Goal: Task Accomplishment & Management: Use online tool/utility

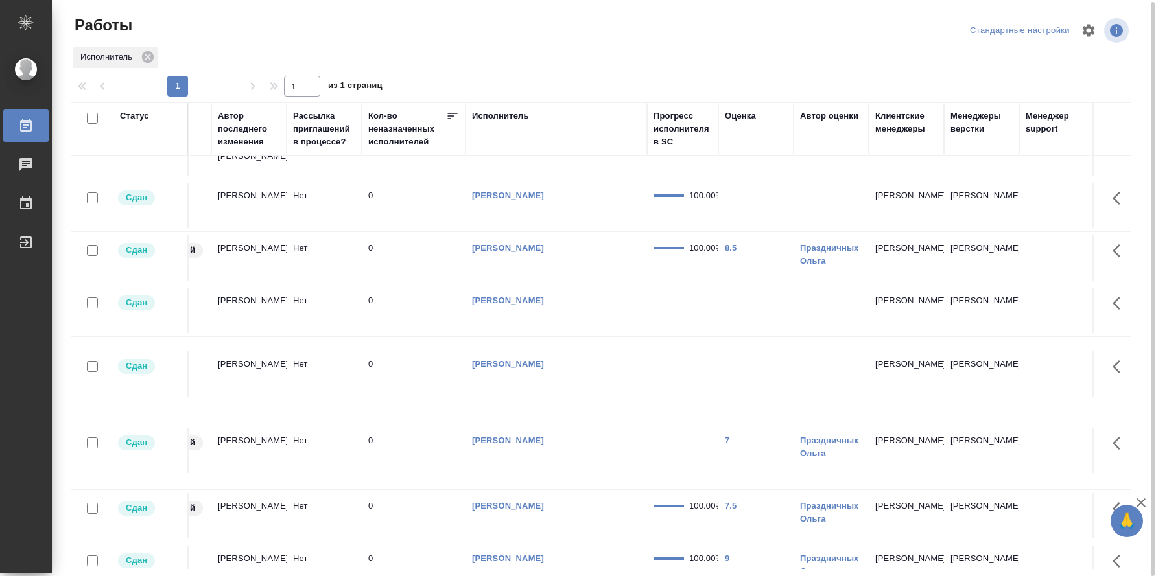
scroll to position [153, 585]
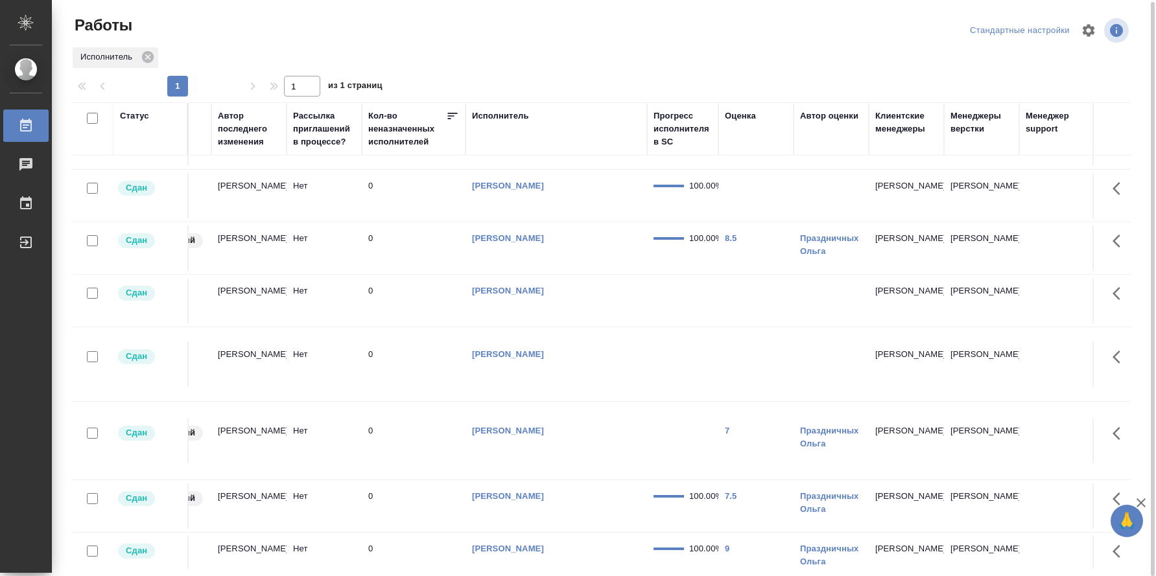
click at [740, 536] on td "9" at bounding box center [755, 558] width 75 height 45
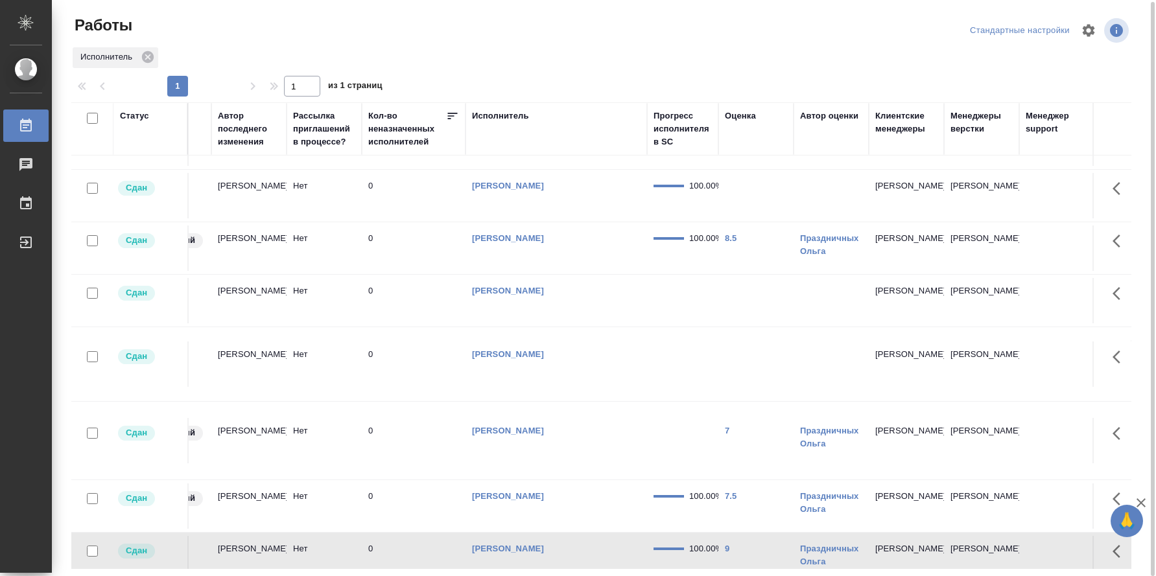
click at [735, 427] on td "7" at bounding box center [755, 440] width 75 height 45
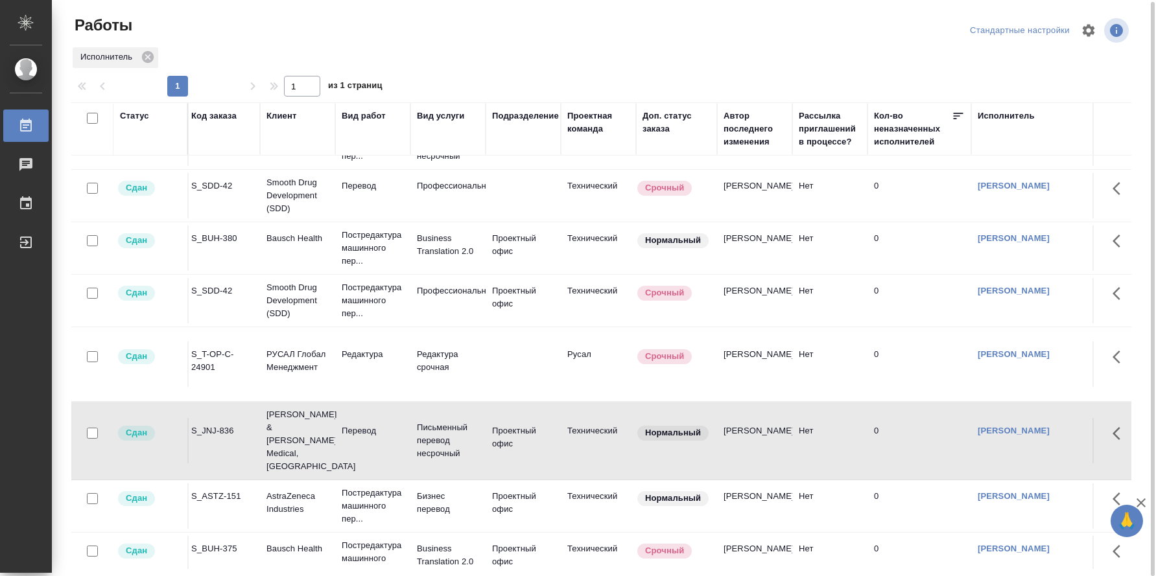
scroll to position [153, 56]
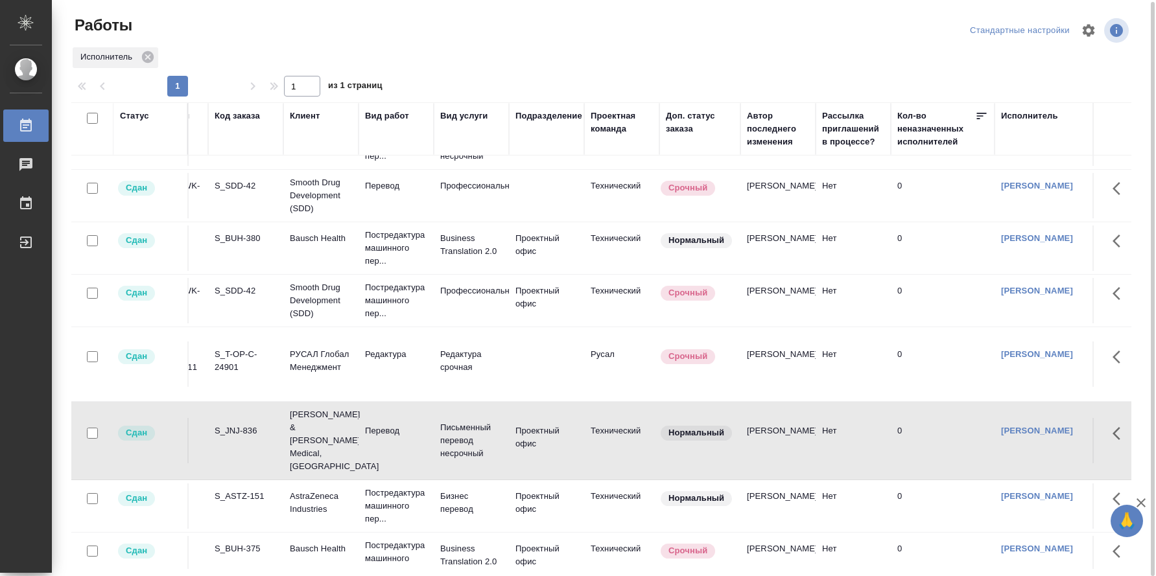
click at [249, 543] on div "S_BUH-375" at bounding box center [246, 549] width 62 height 13
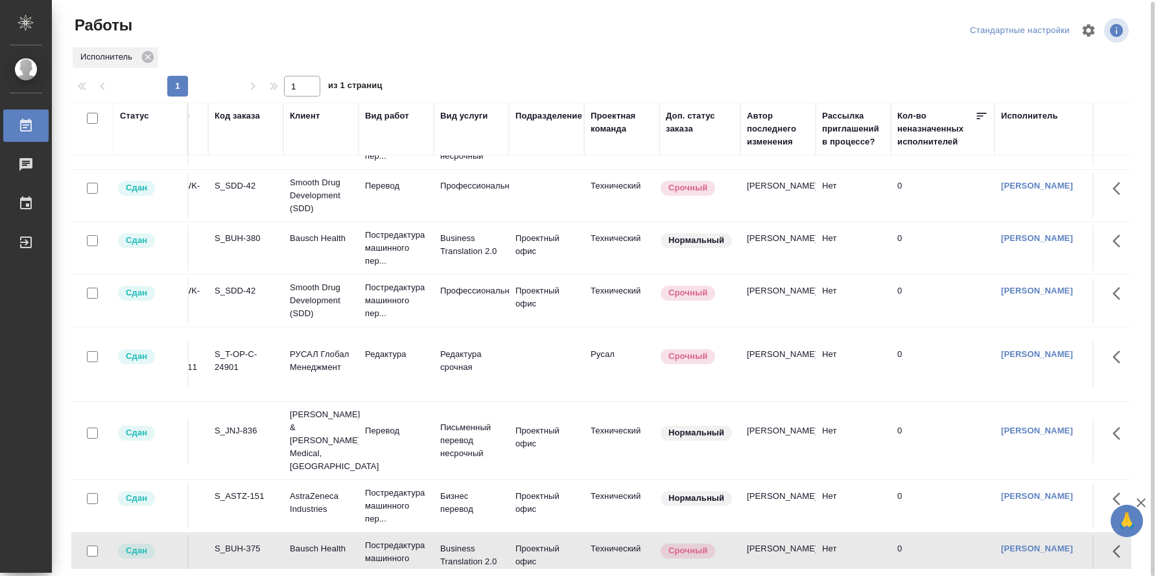
click at [249, 543] on div "S_BUH-375" at bounding box center [246, 549] width 62 height 13
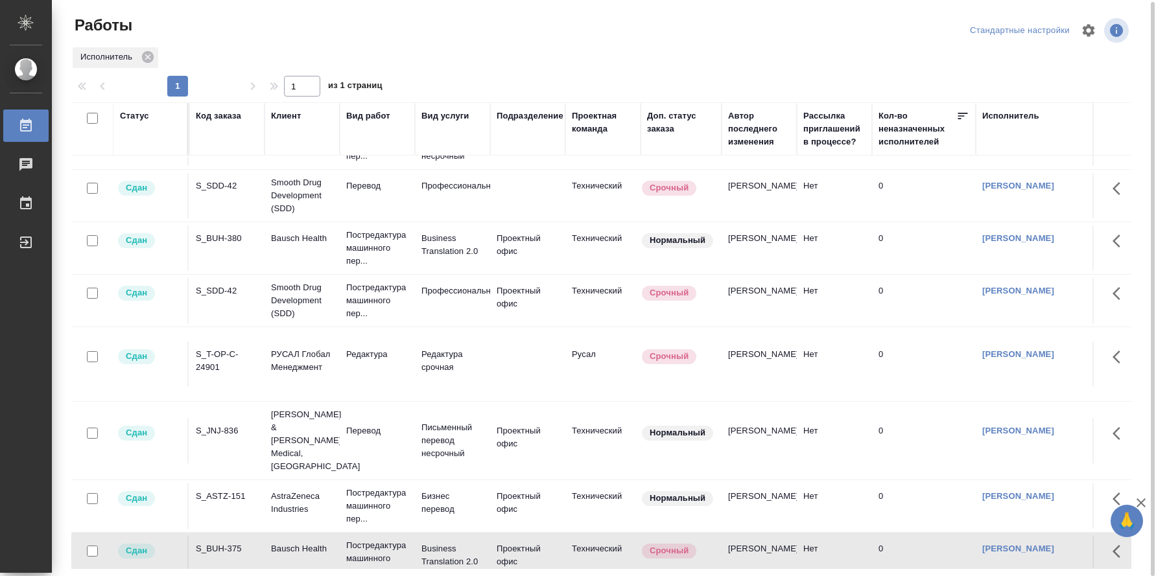
scroll to position [153, 20]
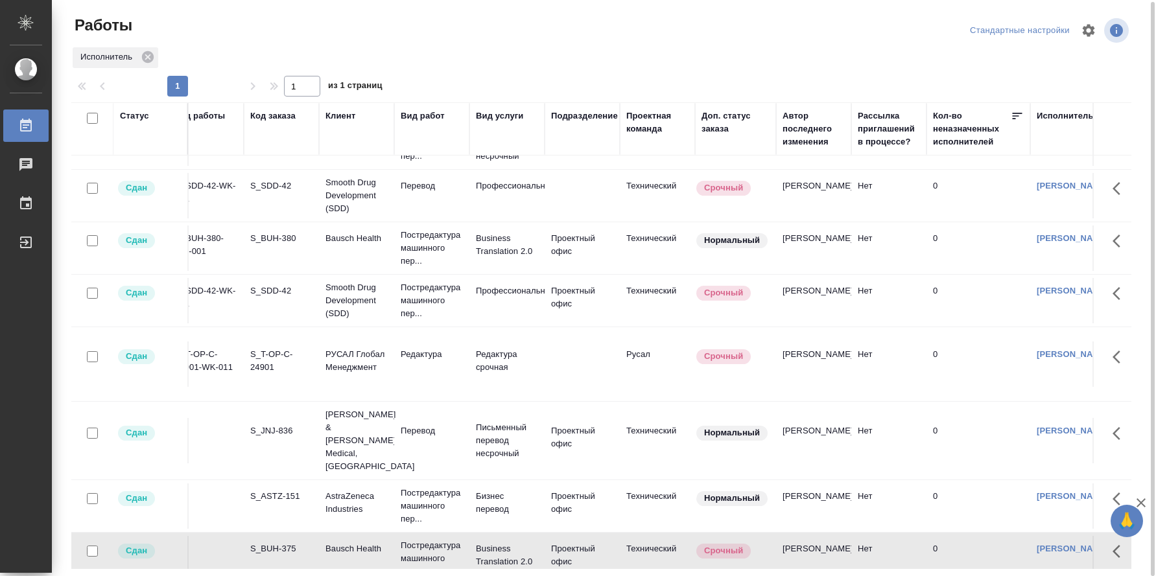
click at [272, 490] on div "S_ASTZ-151" at bounding box center [281, 496] width 62 height 13
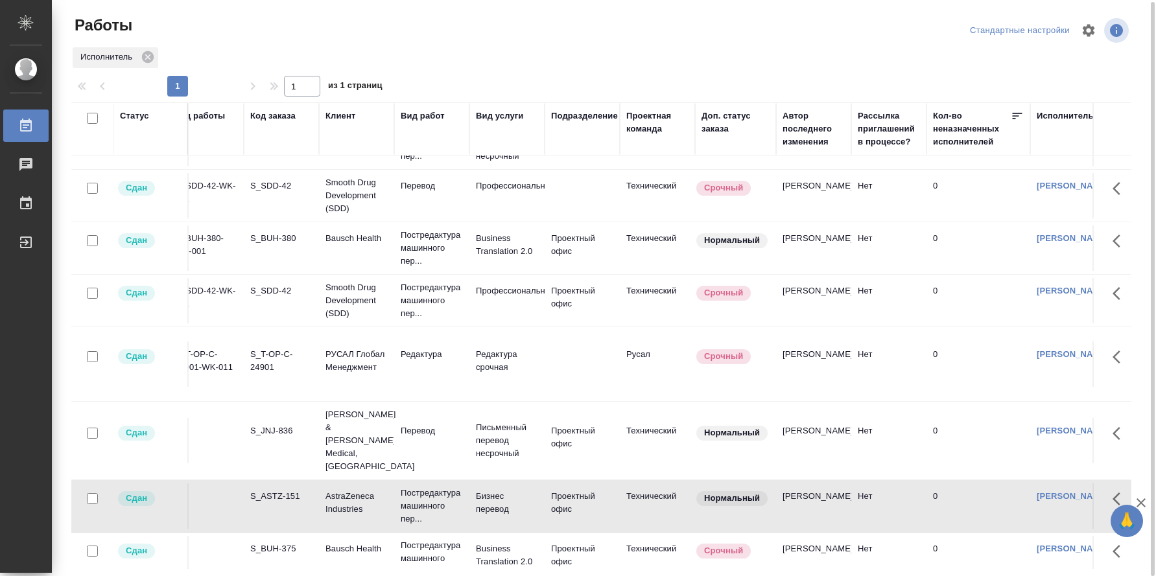
click at [272, 490] on div "S_ASTZ-151" at bounding box center [281, 496] width 62 height 13
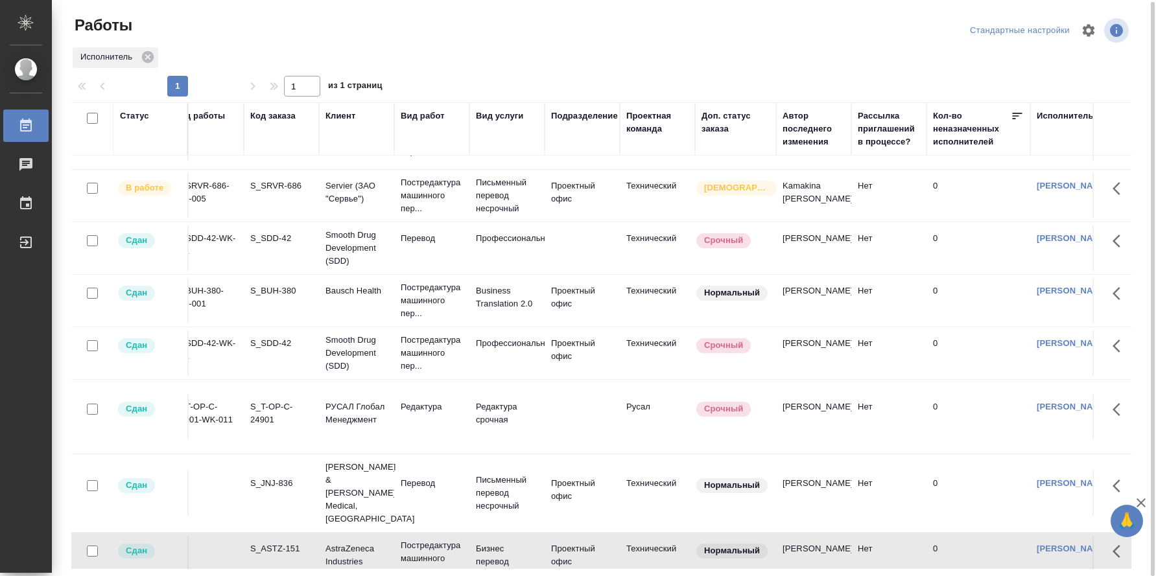
click at [274, 477] on div "S_JNJ-836" at bounding box center [281, 483] width 62 height 13
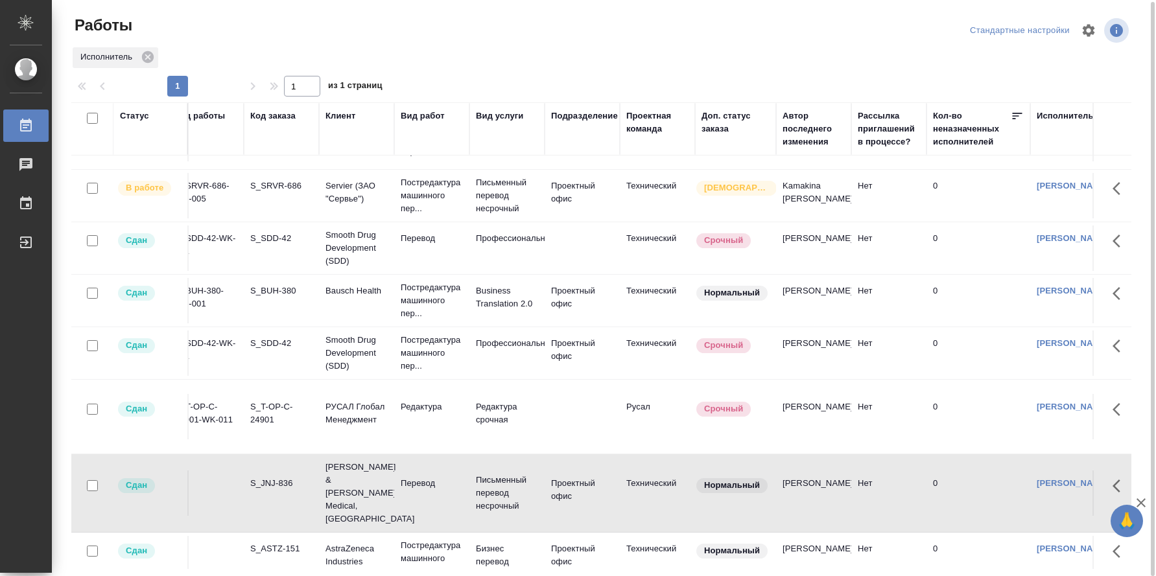
click at [270, 477] on div "S_JNJ-836" at bounding box center [281, 483] width 62 height 13
click at [207, 418] on td "S_T-OP-C-24901-WK-011" at bounding box center [206, 416] width 75 height 45
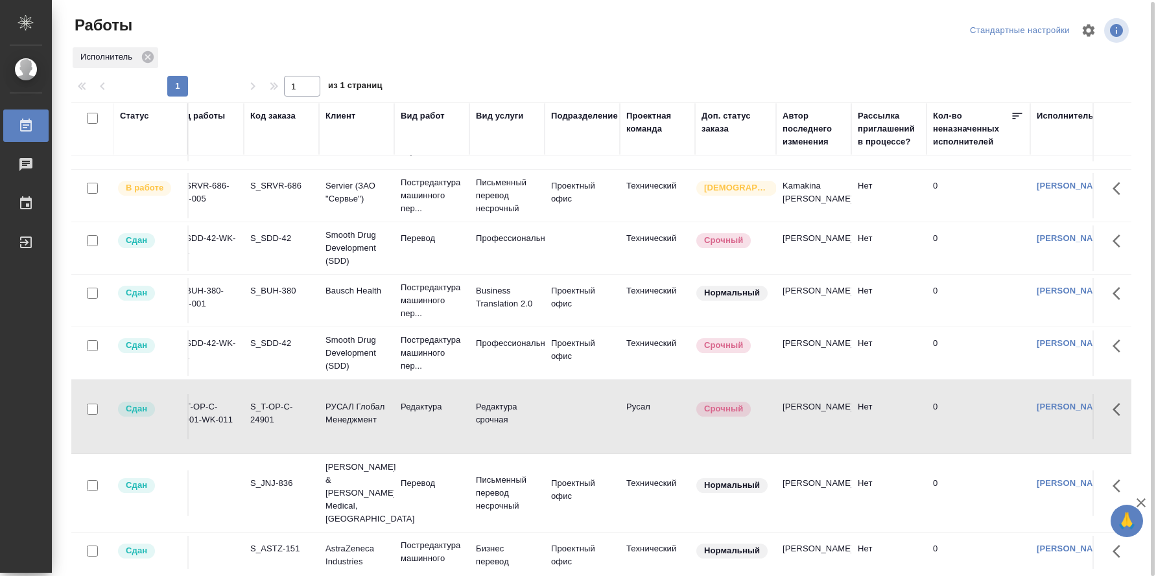
click at [207, 418] on td "S_T-OP-C-24901-WK-011" at bounding box center [206, 416] width 75 height 45
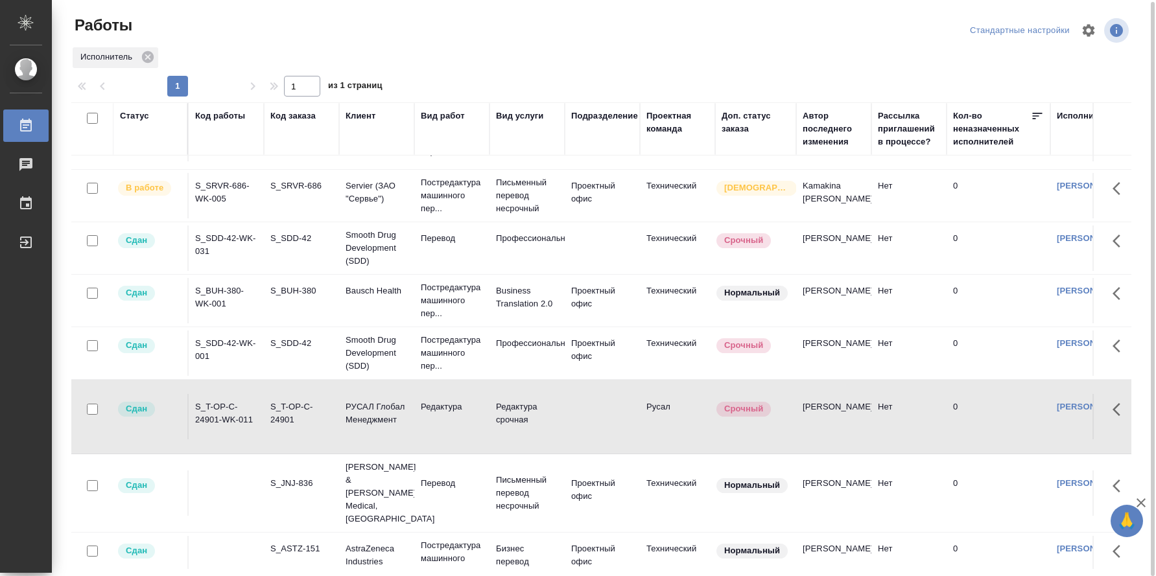
click at [224, 339] on td "S_SDD-42-WK-001" at bounding box center [226, 353] width 75 height 45
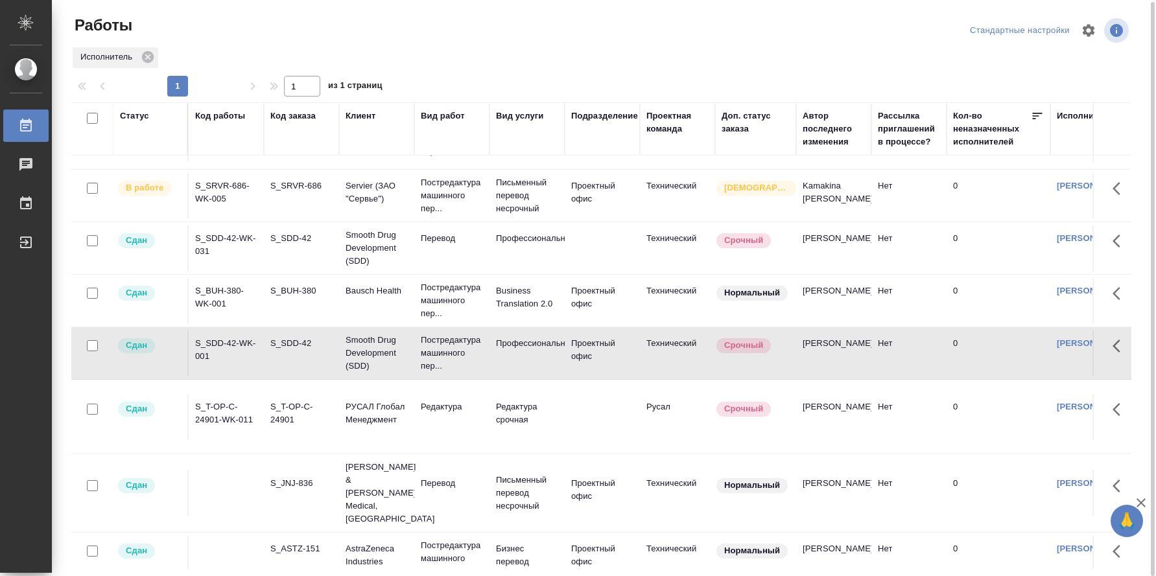
click at [224, 340] on td "S_SDD-42-WK-001" at bounding box center [226, 353] width 75 height 45
click at [266, 293] on td "S_BUH-380" at bounding box center [301, 300] width 75 height 45
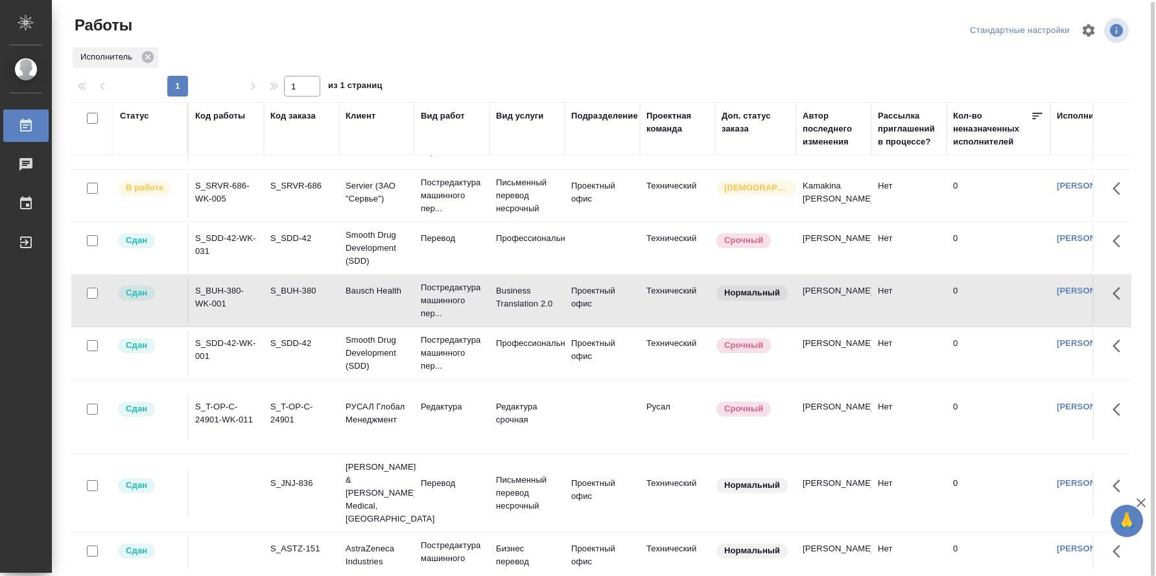
click at [295, 287] on div "S_BUH-380" at bounding box center [301, 291] width 62 height 13
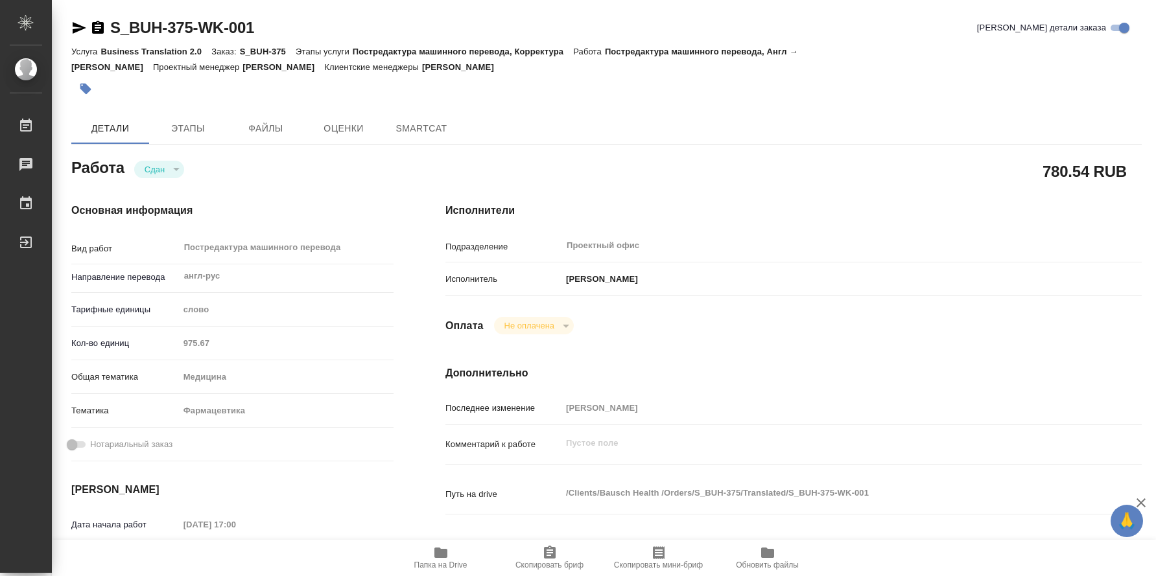
type textarea "x"
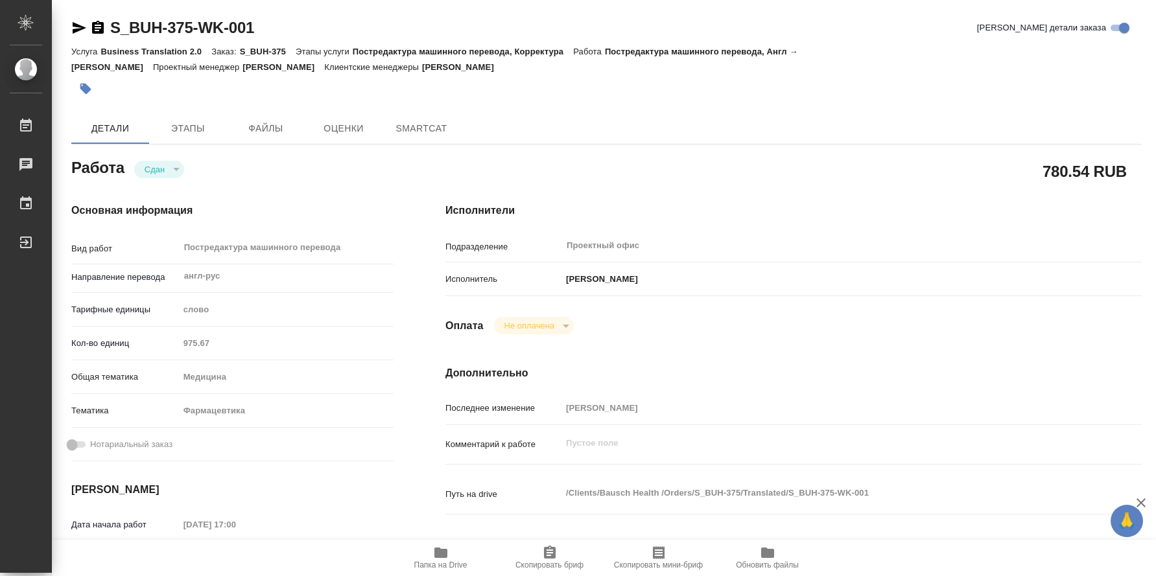
type textarea "x"
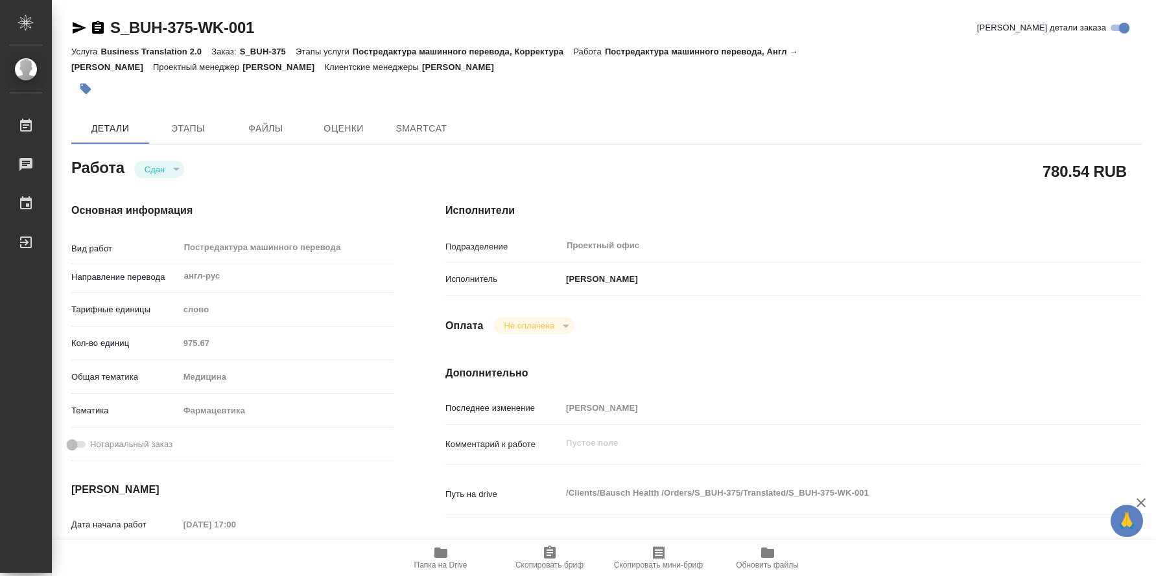
type textarea "x"
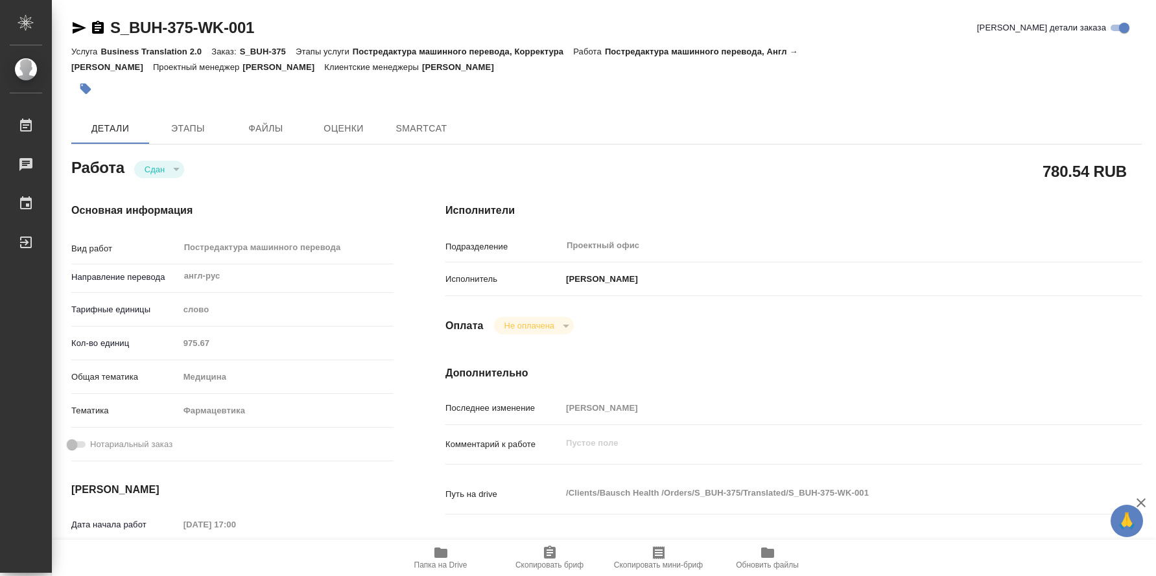
type textarea "x"
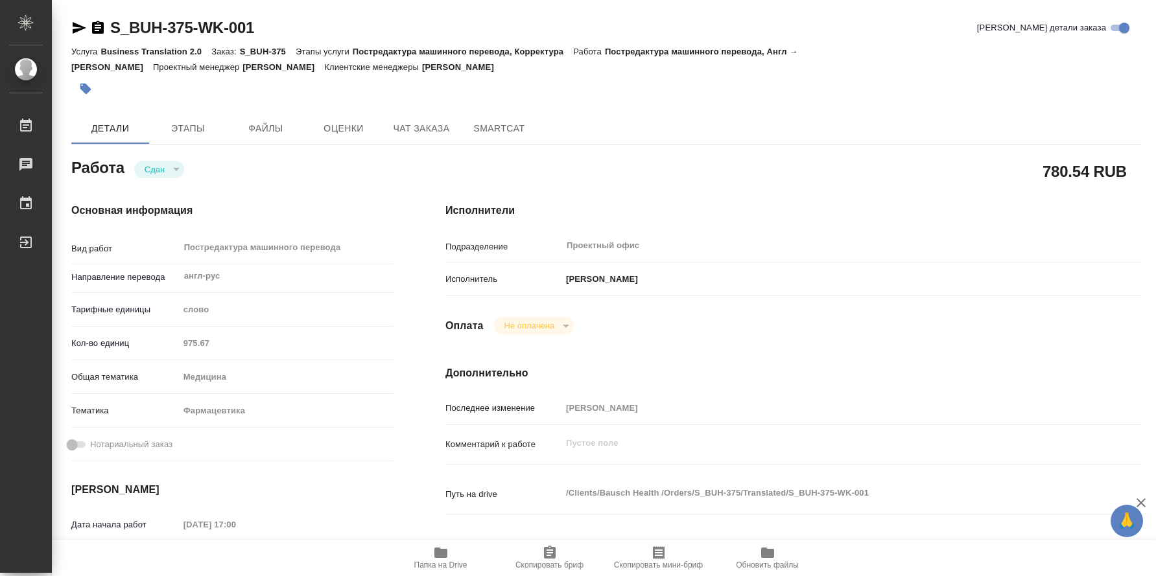
type textarea "x"
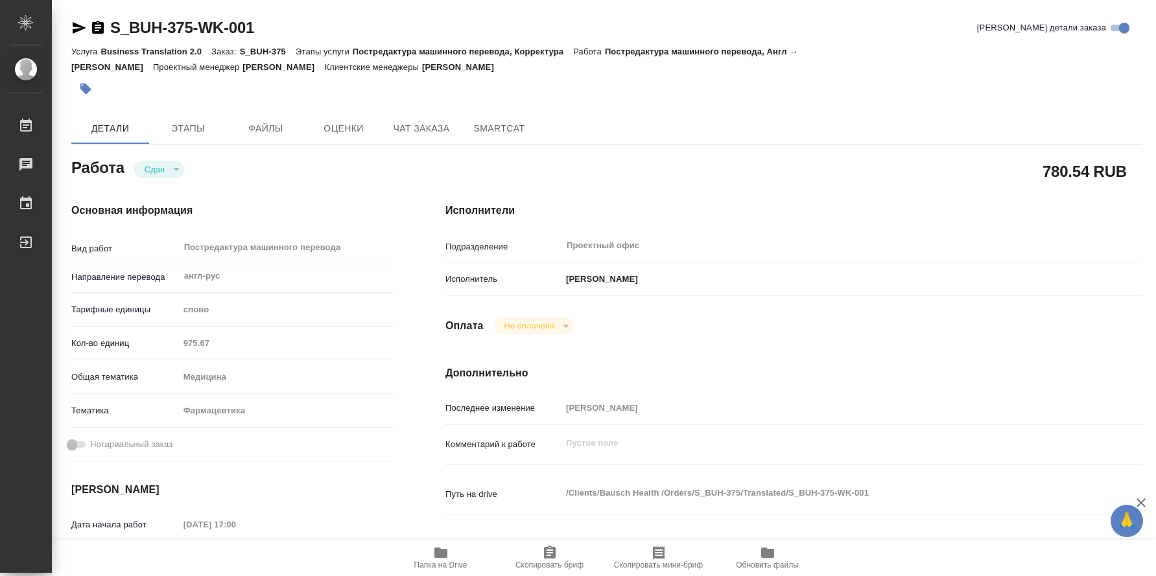
type textarea "x"
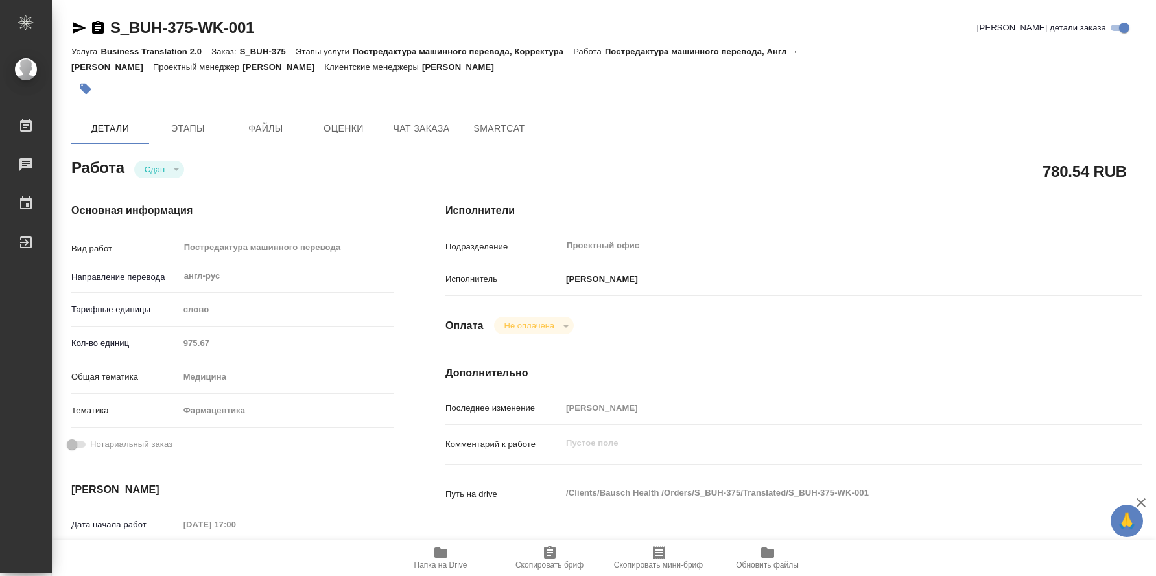
type textarea "x"
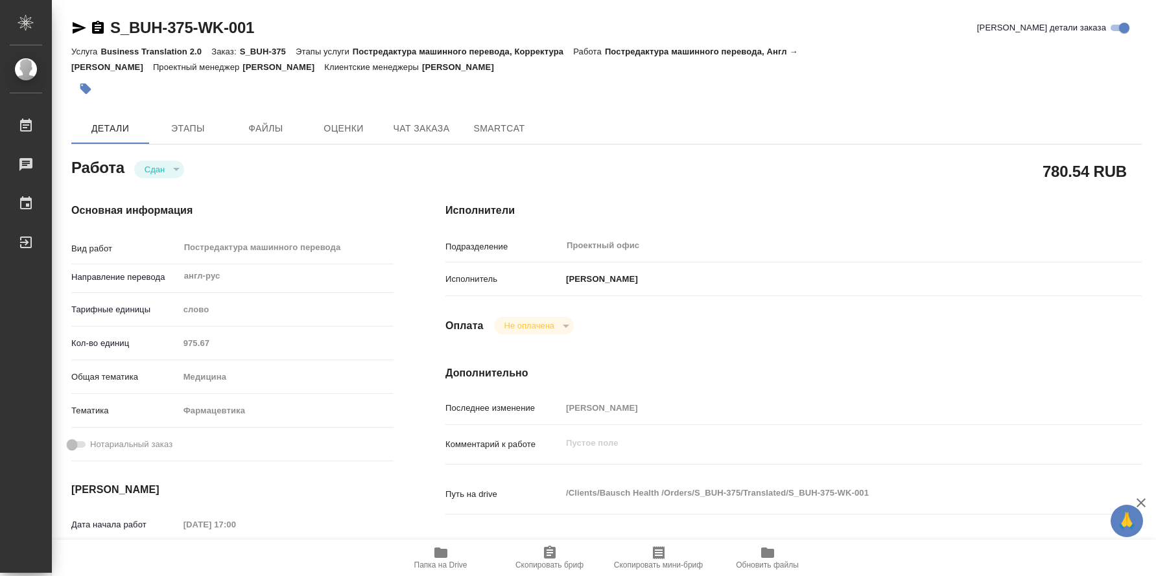
type textarea "x"
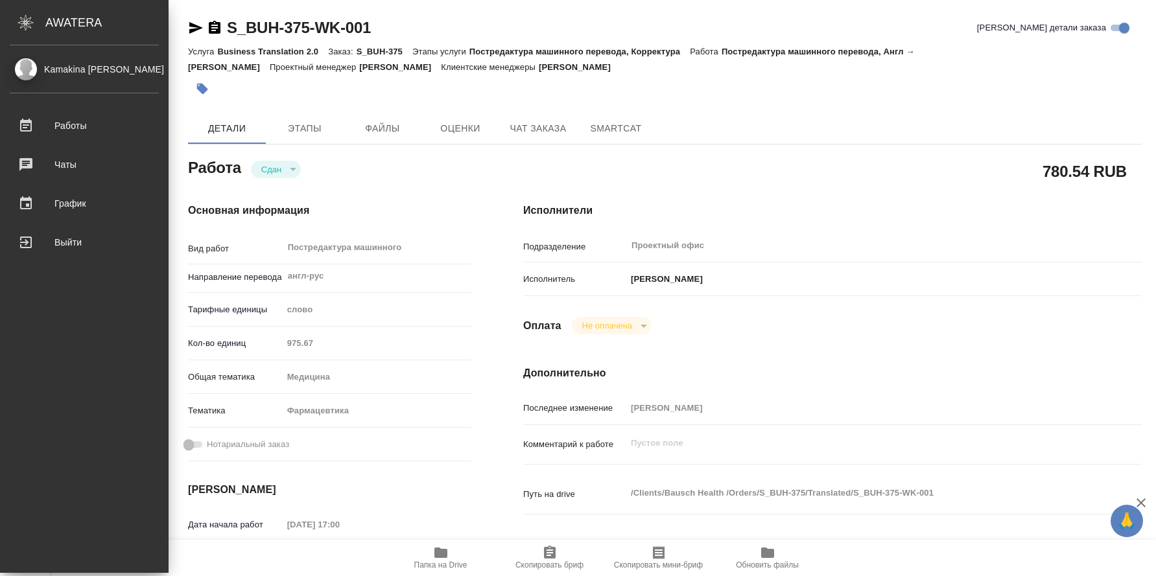
type textarea "x"
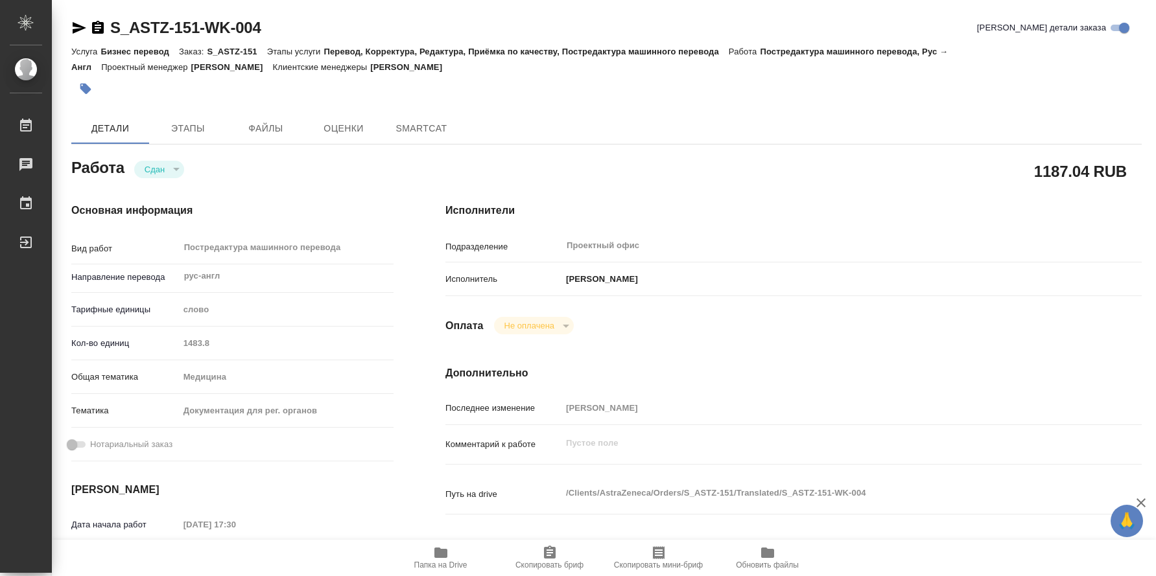
type textarea "x"
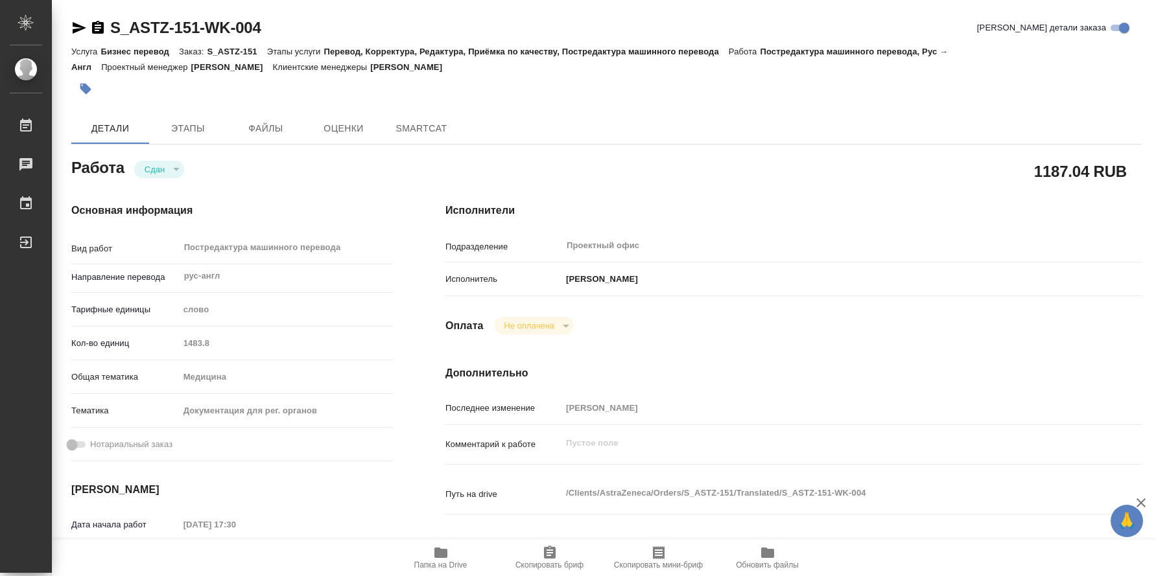
type textarea "x"
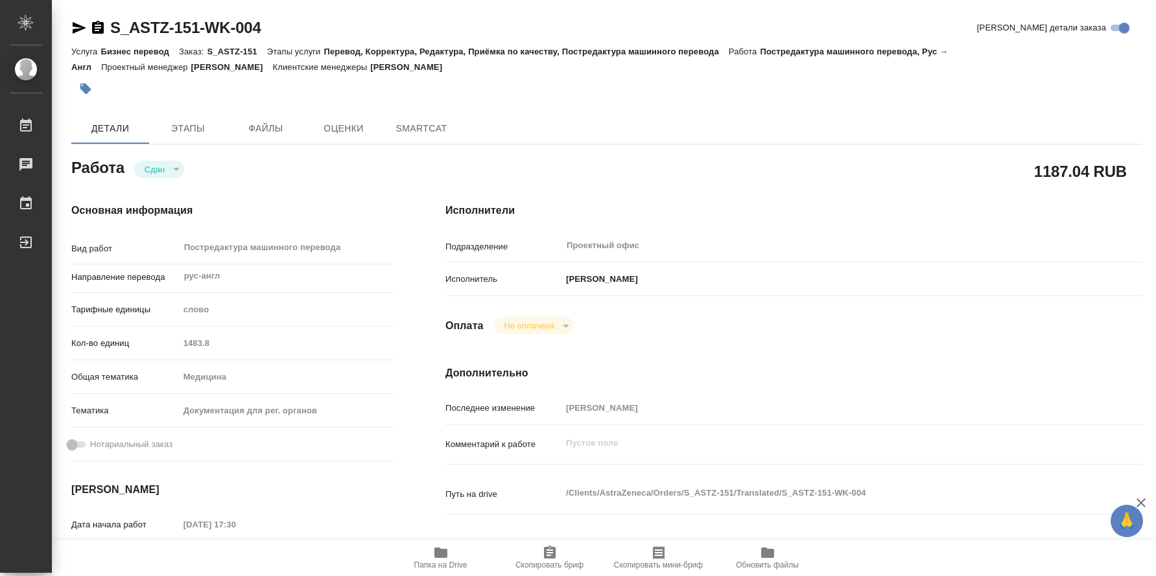
type textarea "x"
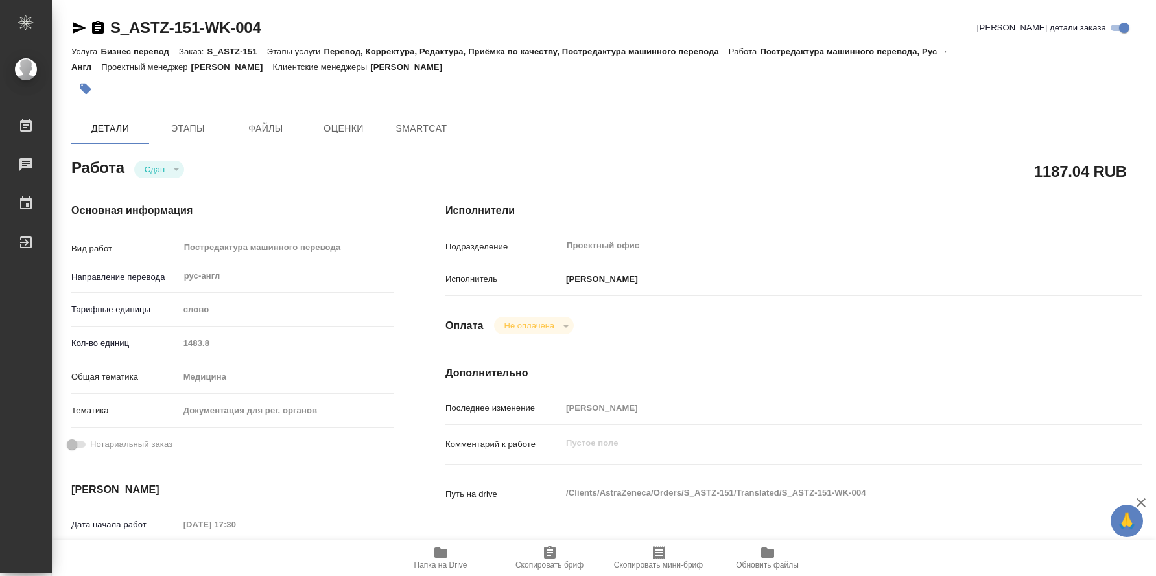
type textarea "x"
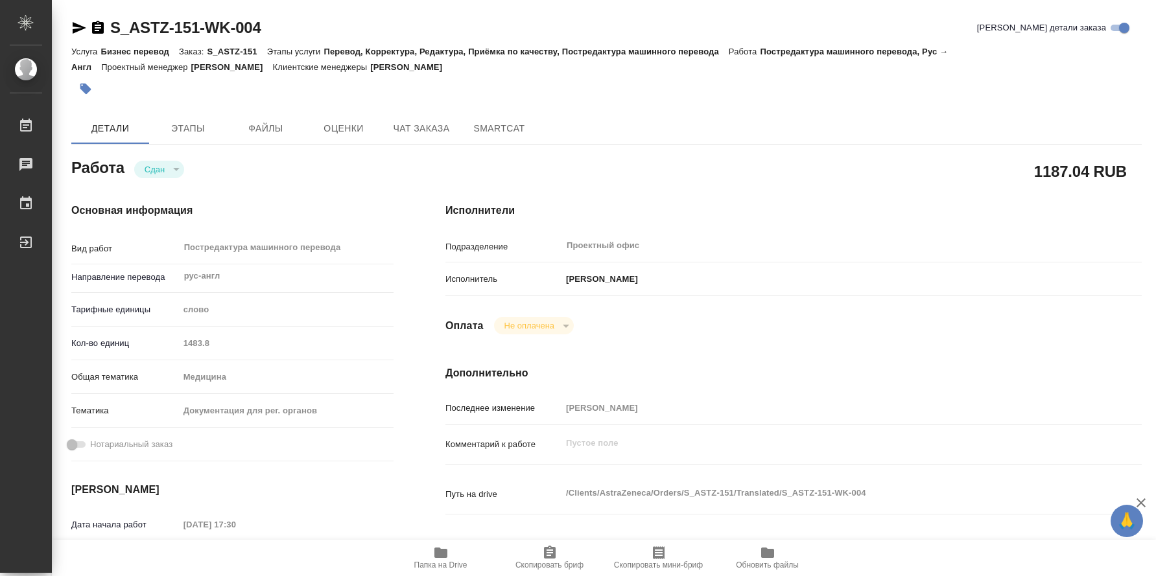
type textarea "x"
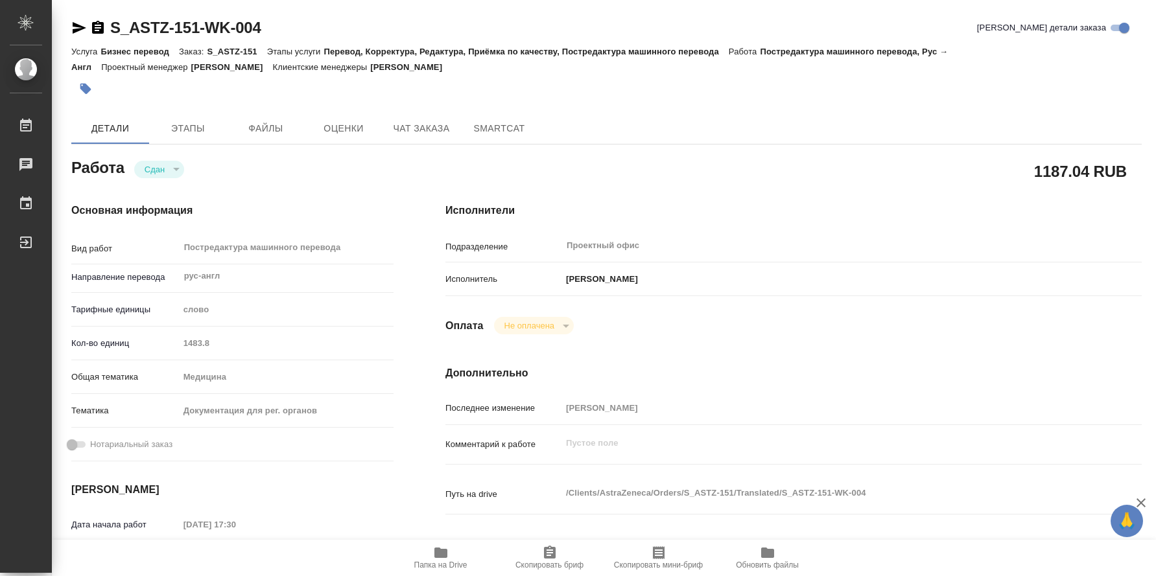
type textarea "x"
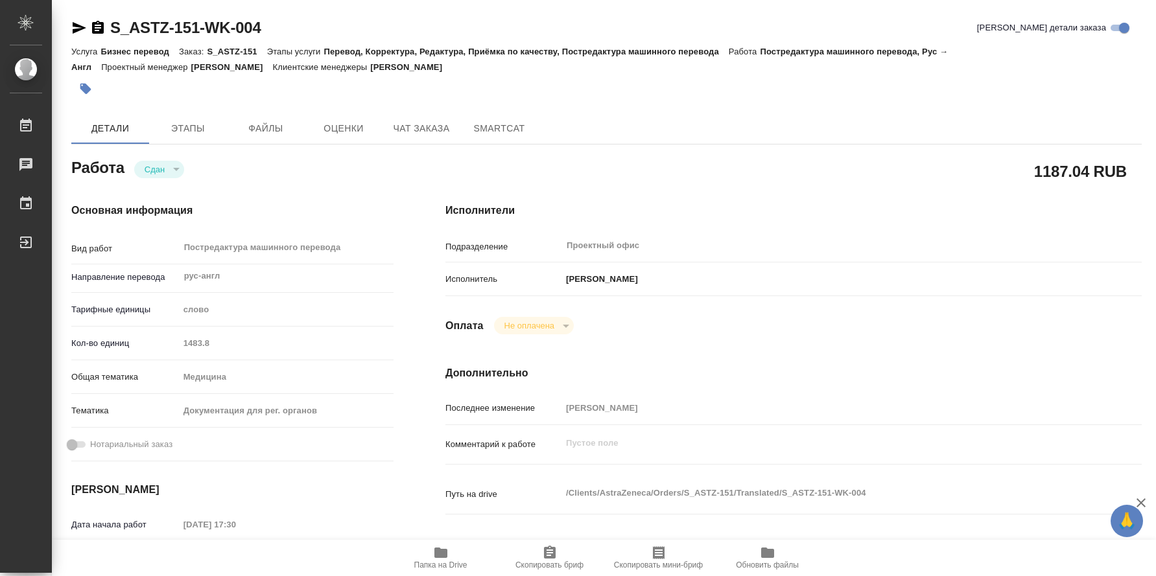
type textarea "x"
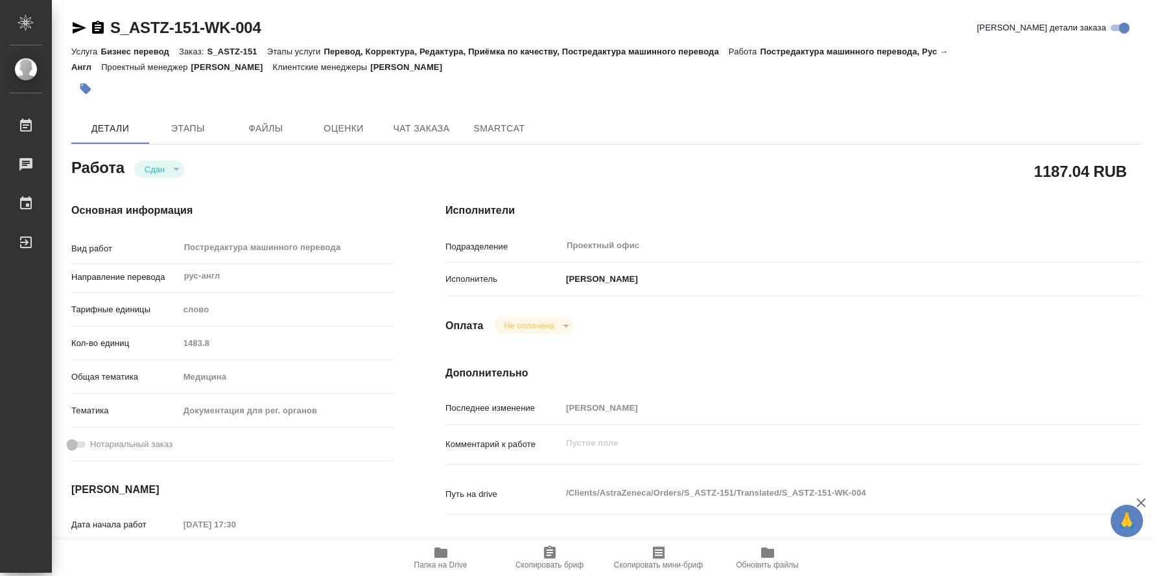
type textarea "x"
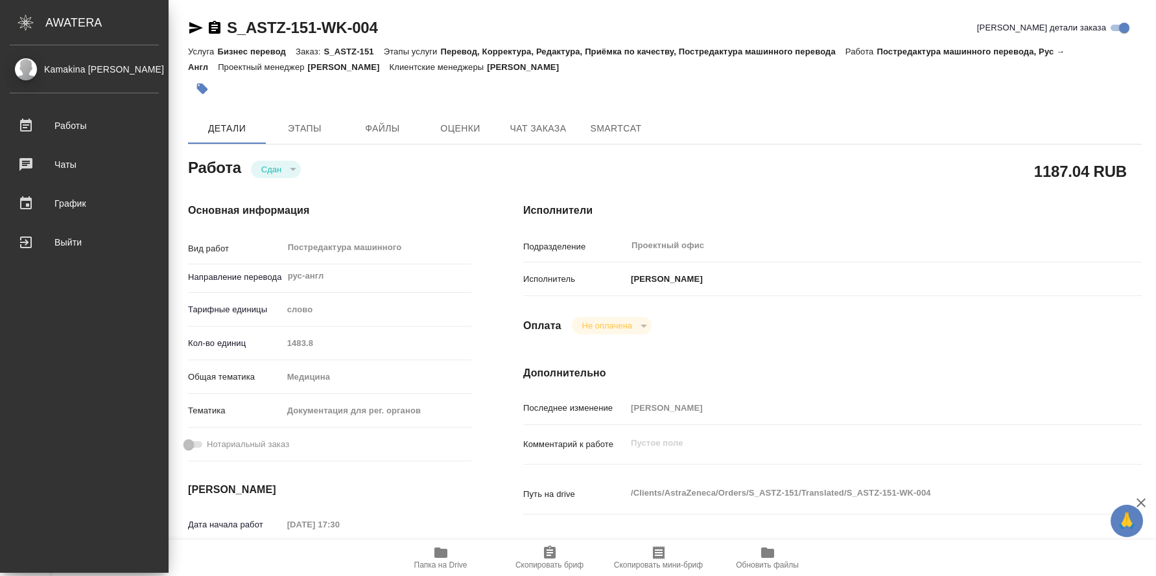
type textarea "x"
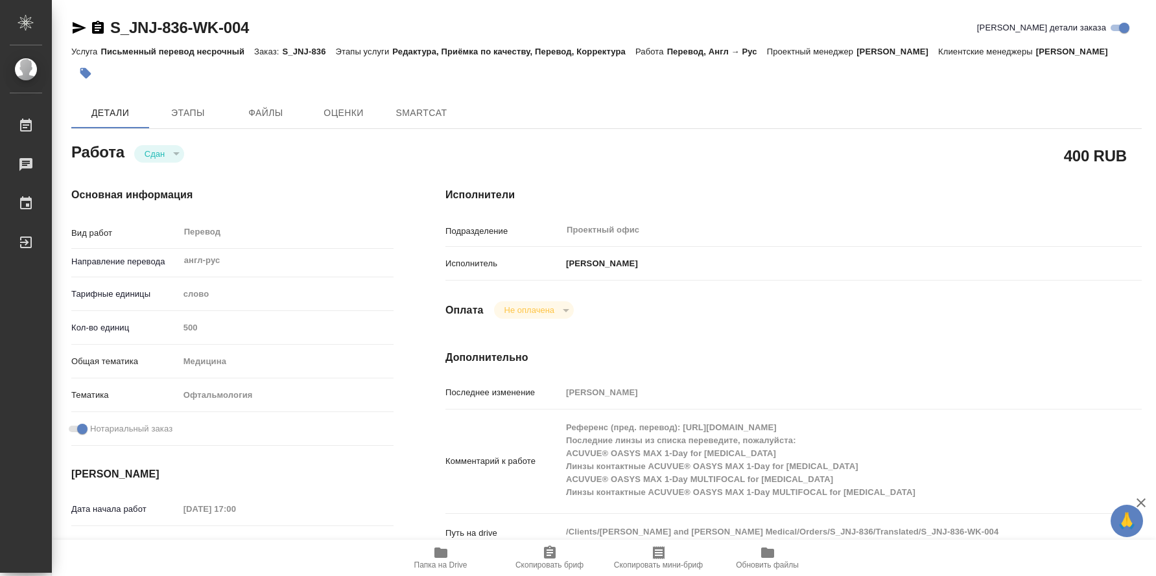
type textarea "x"
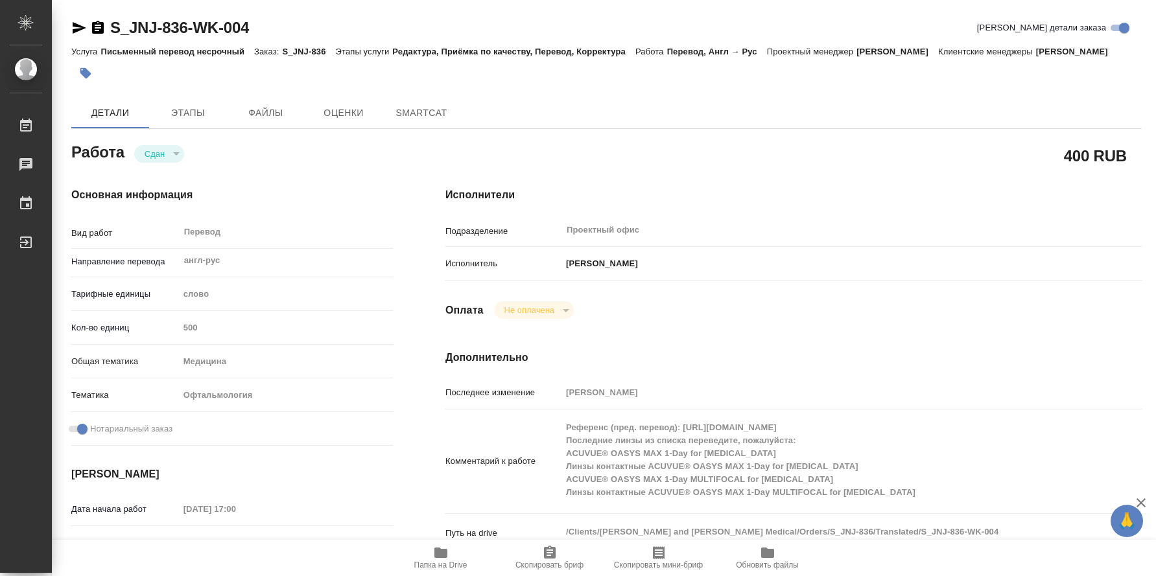
type textarea "x"
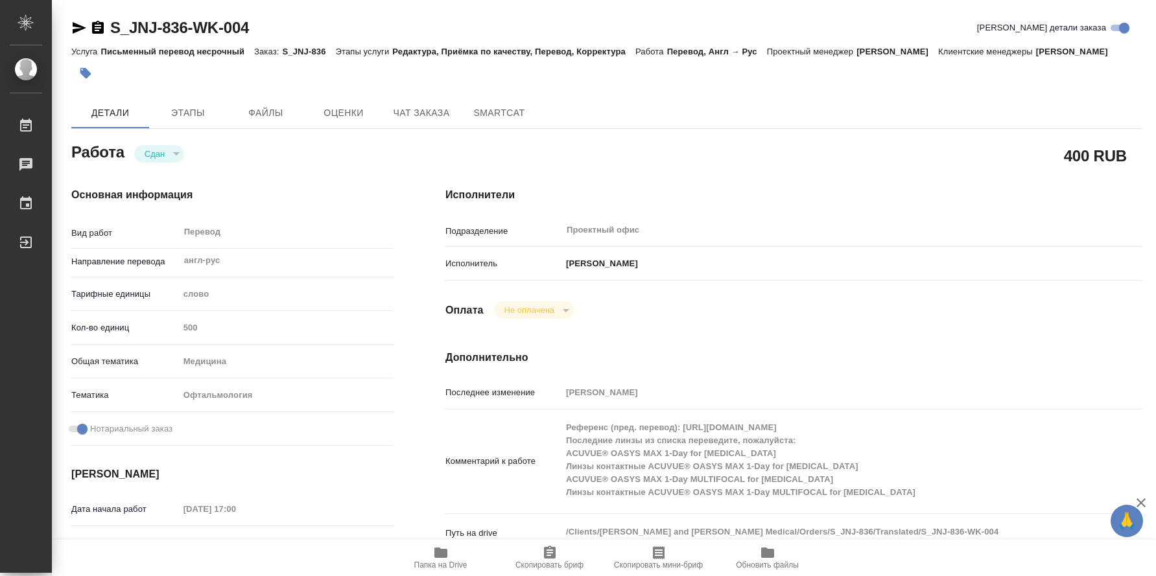
type textarea "x"
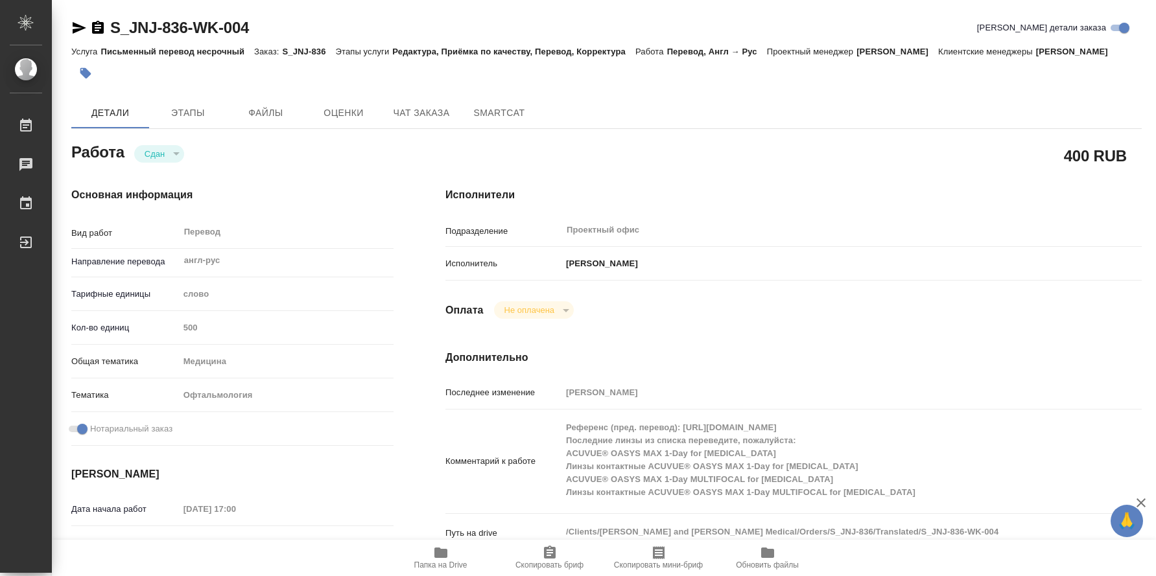
type textarea "x"
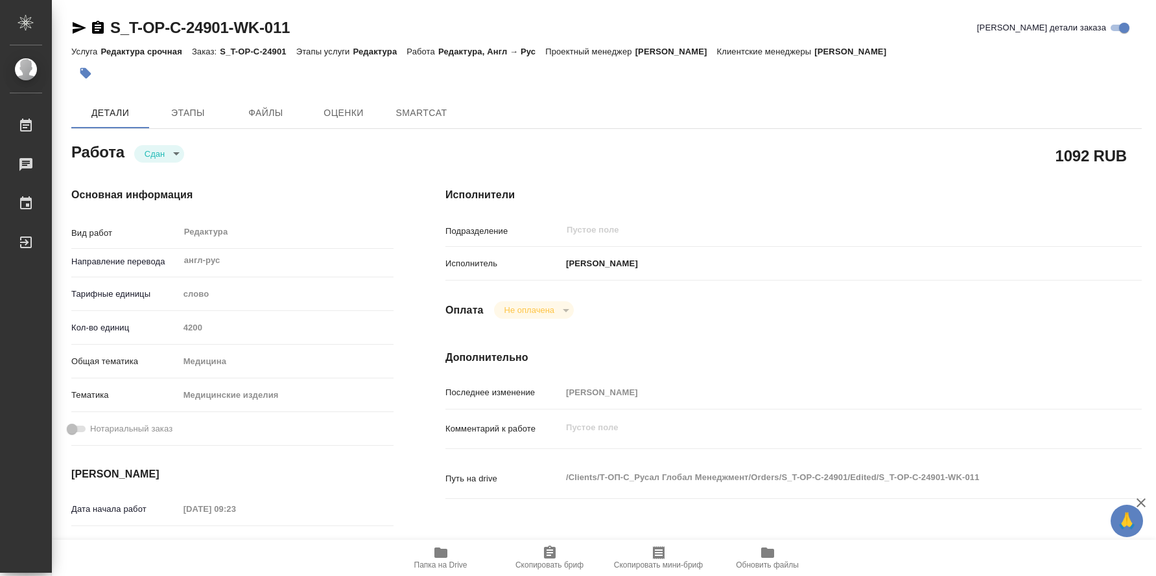
type textarea "x"
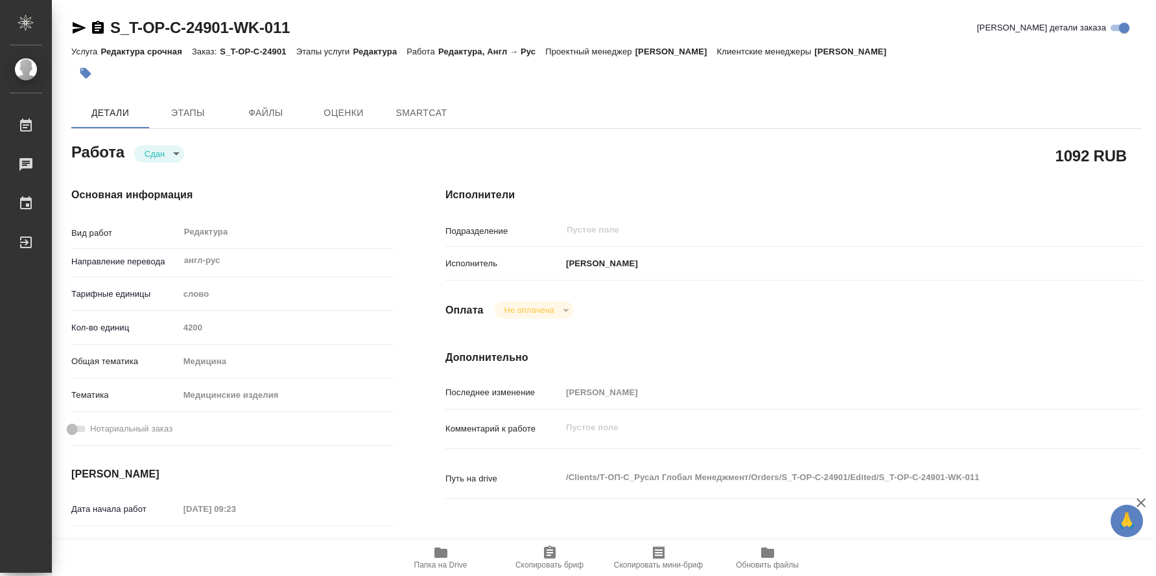
type textarea "x"
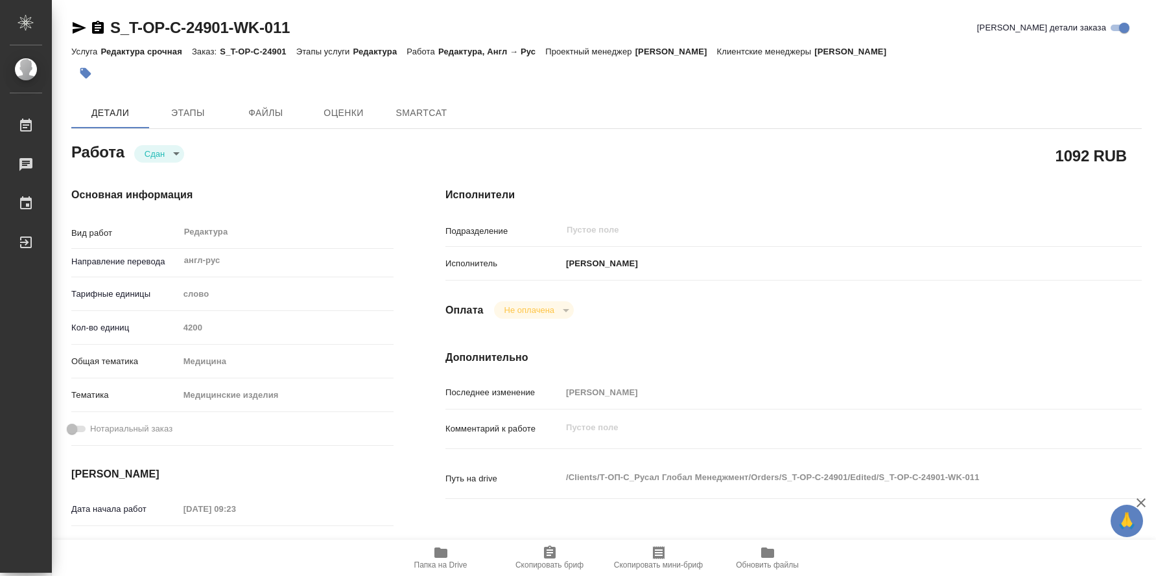
type textarea "x"
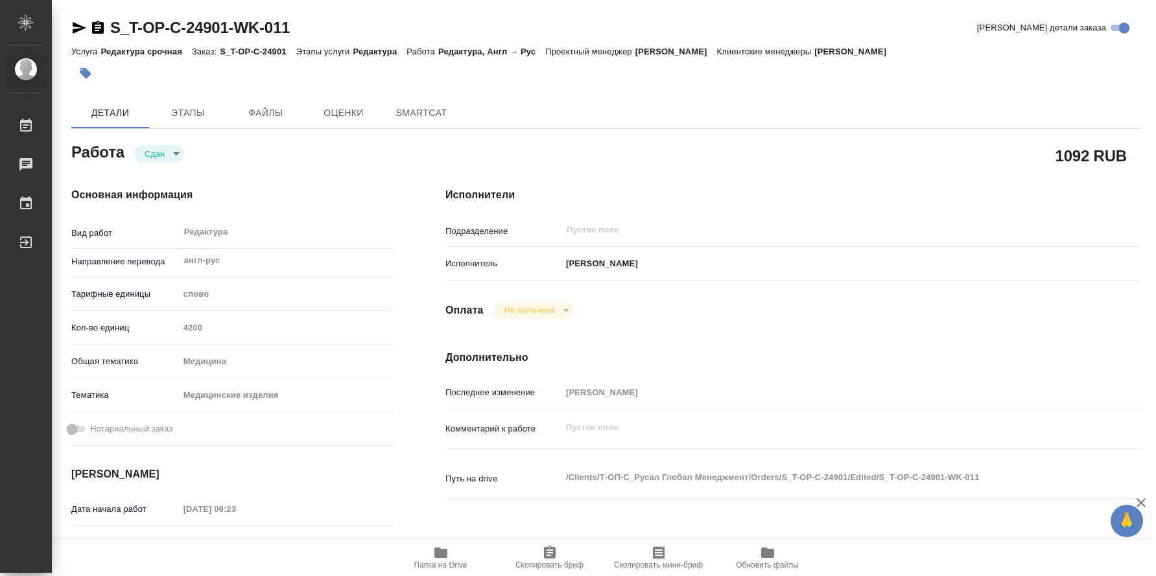
type textarea "x"
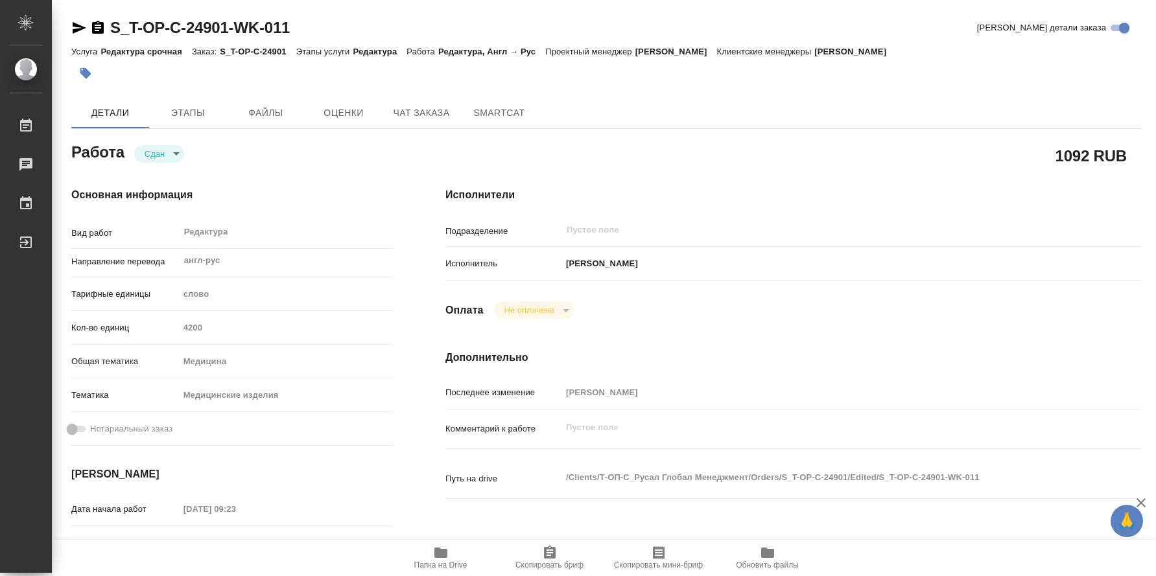
type textarea "x"
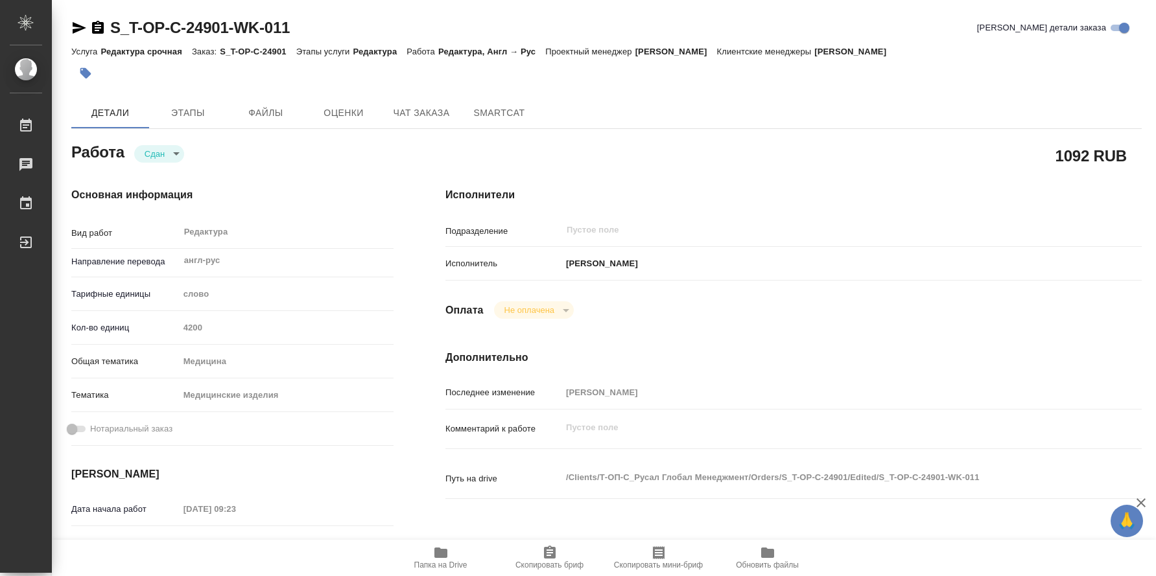
type textarea "x"
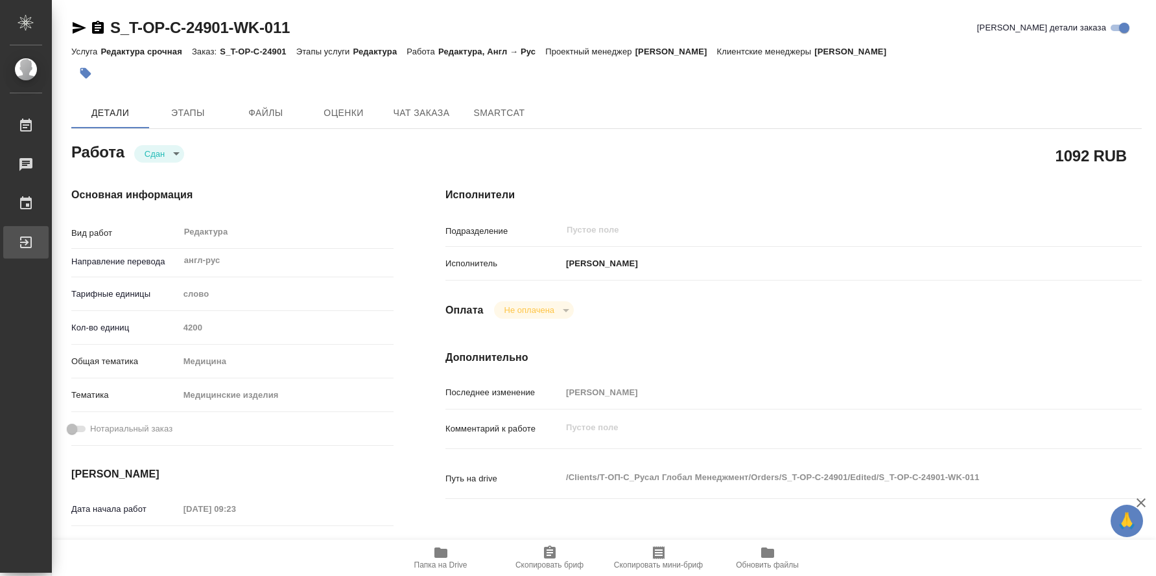
type textarea "x"
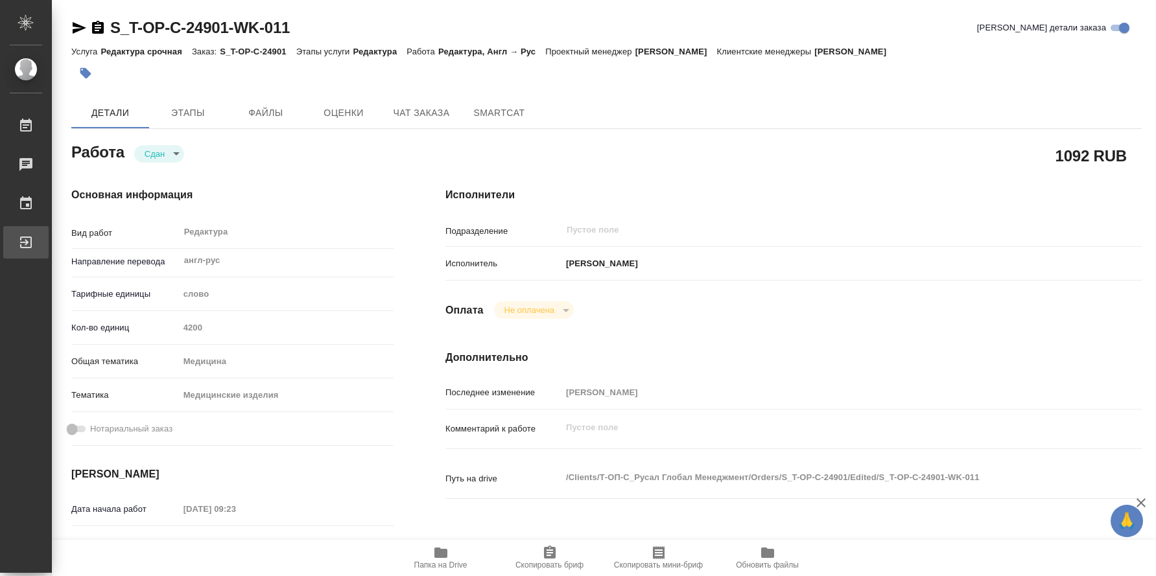
type textarea "x"
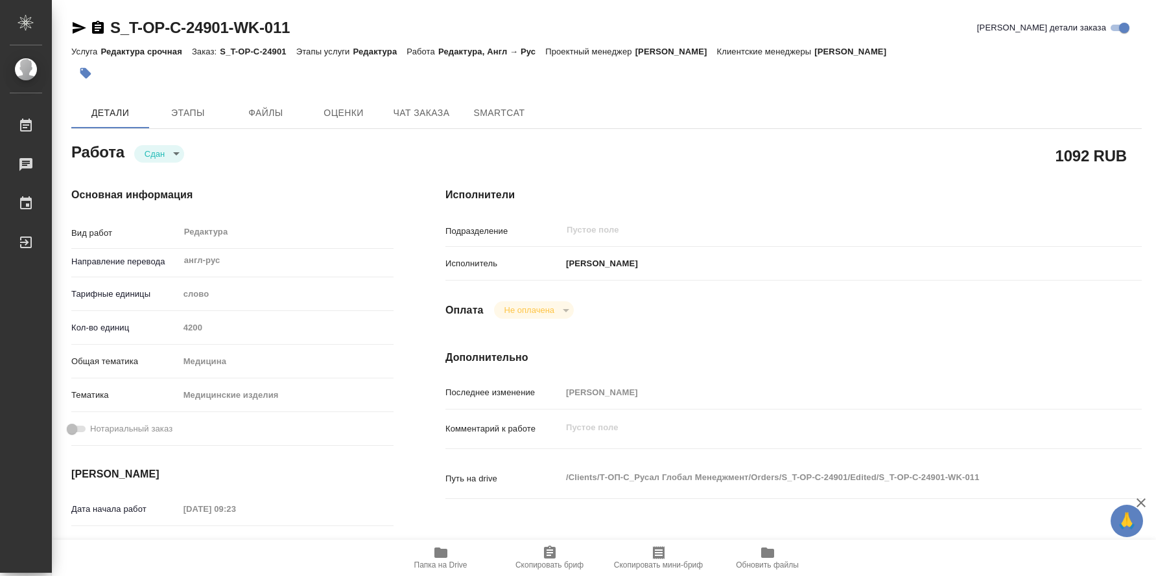
type textarea "x"
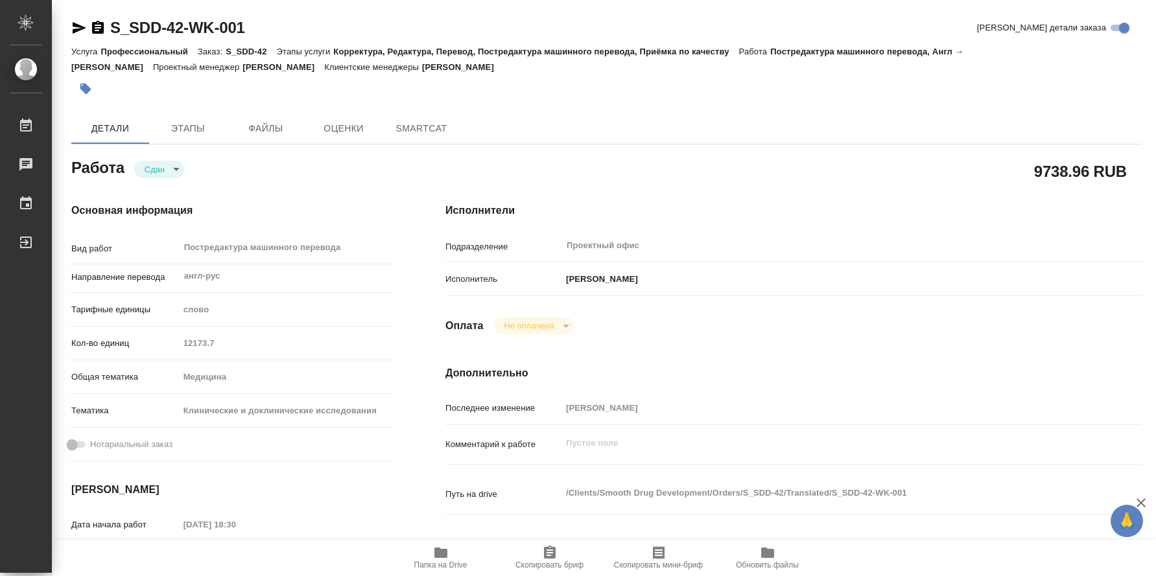
type textarea "x"
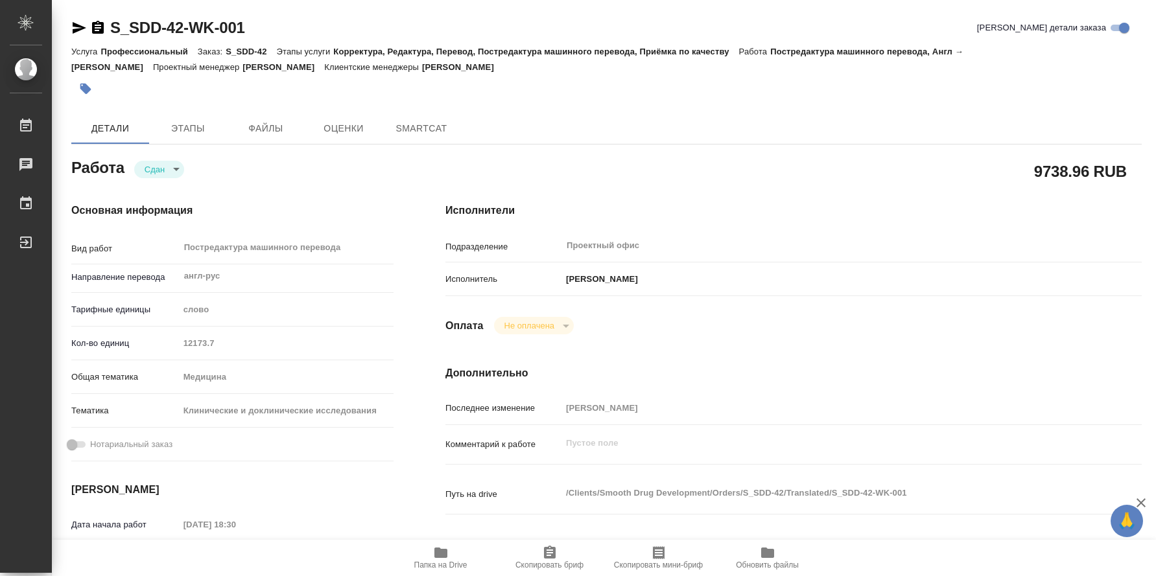
type textarea "x"
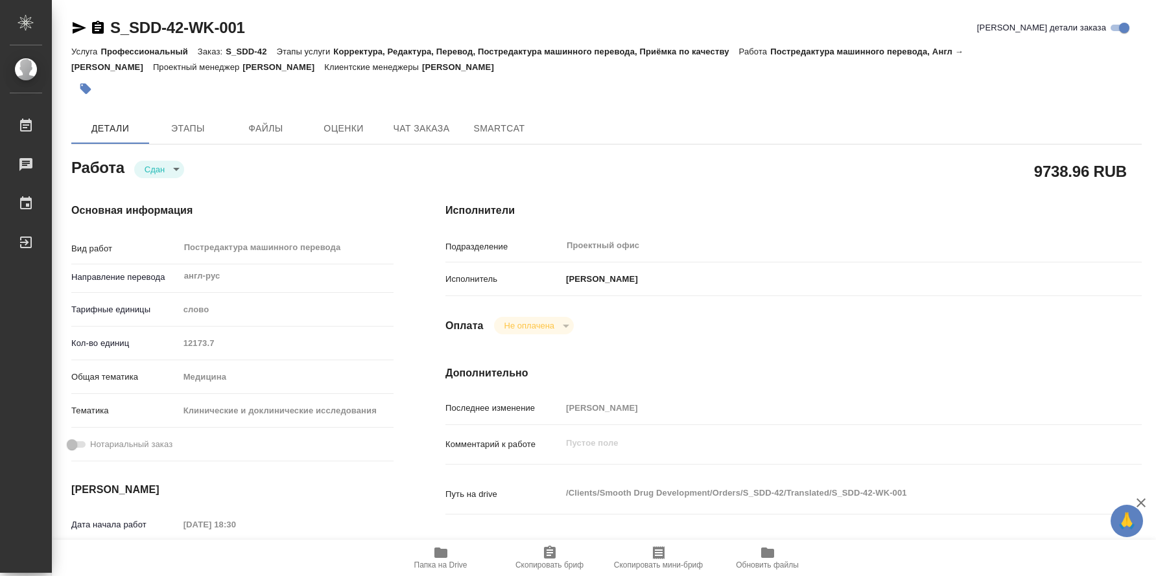
type textarea "x"
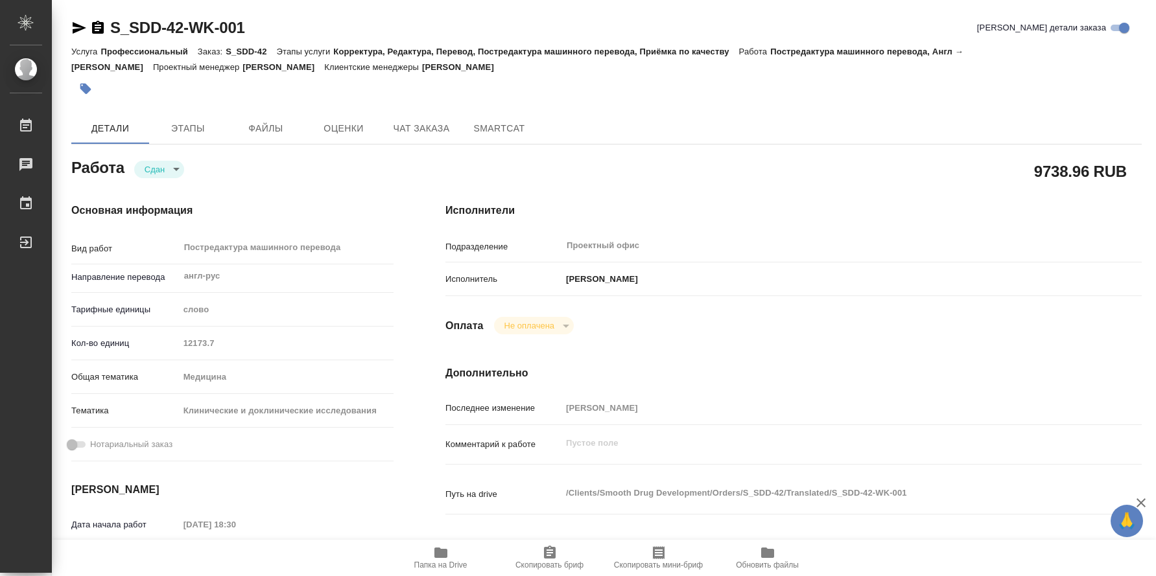
type textarea "x"
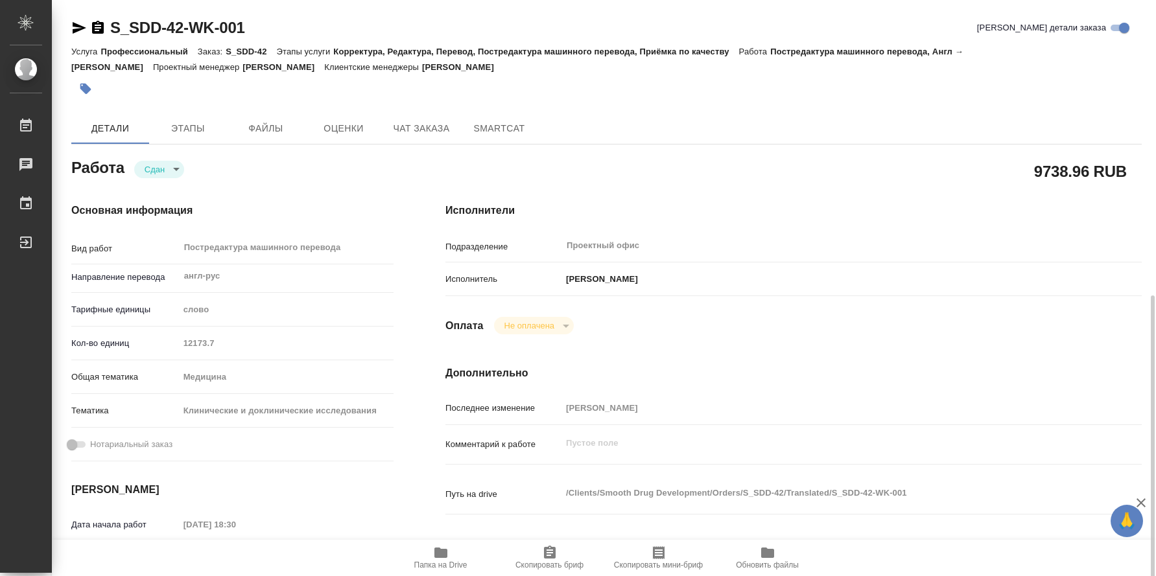
scroll to position [195, 0]
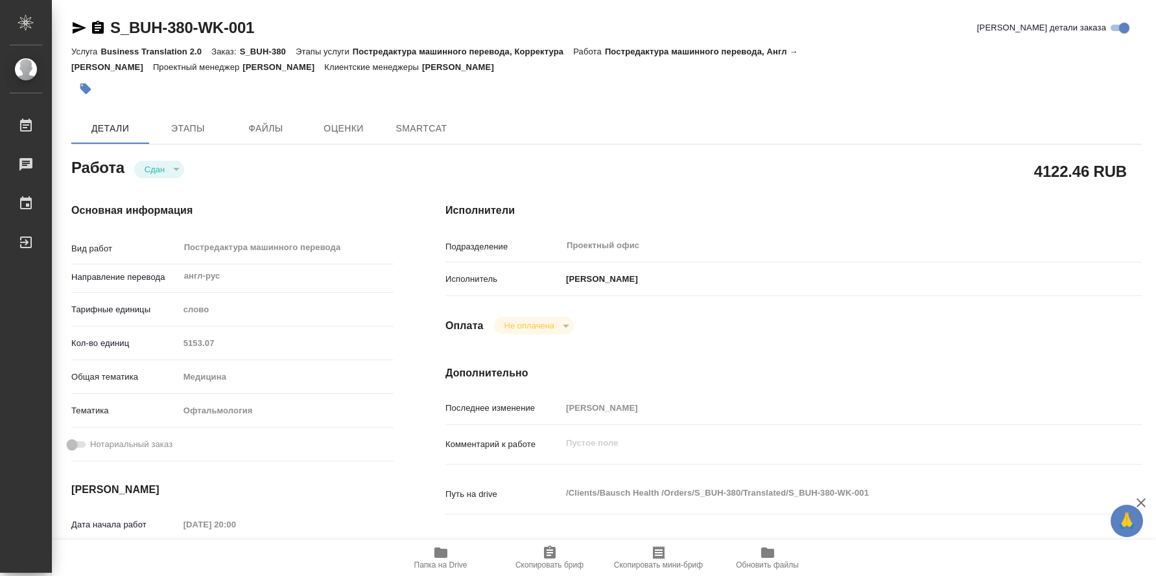
type textarea "x"
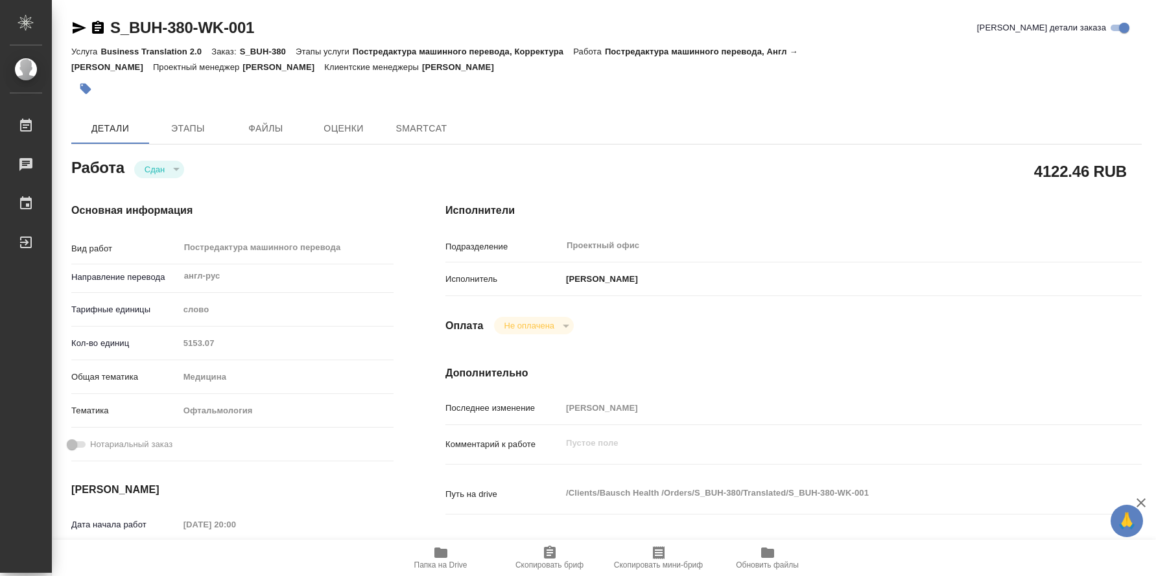
type textarea "x"
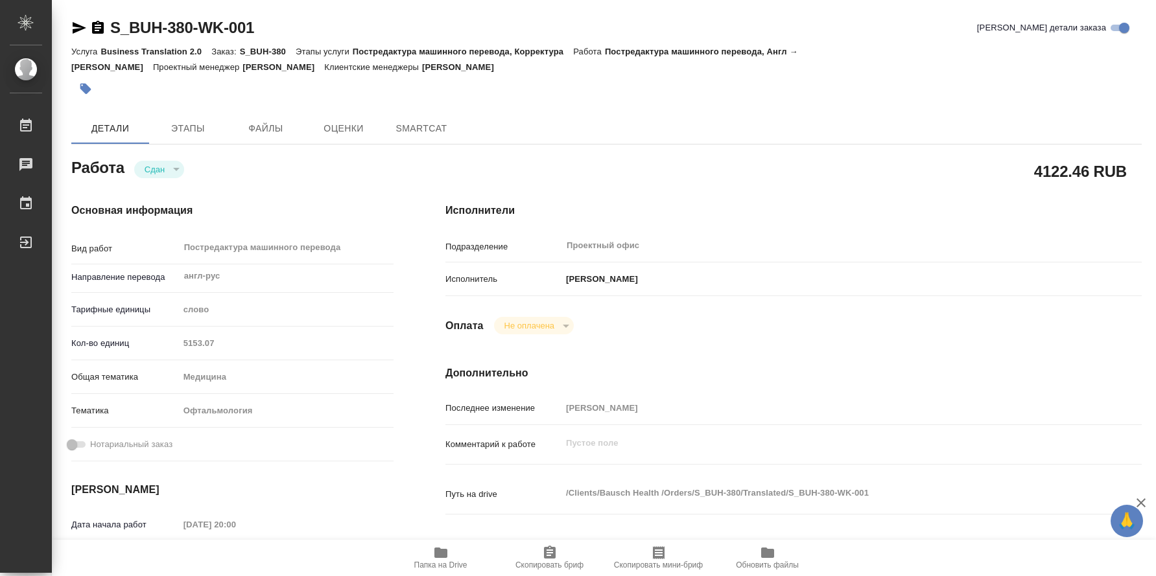
type textarea "x"
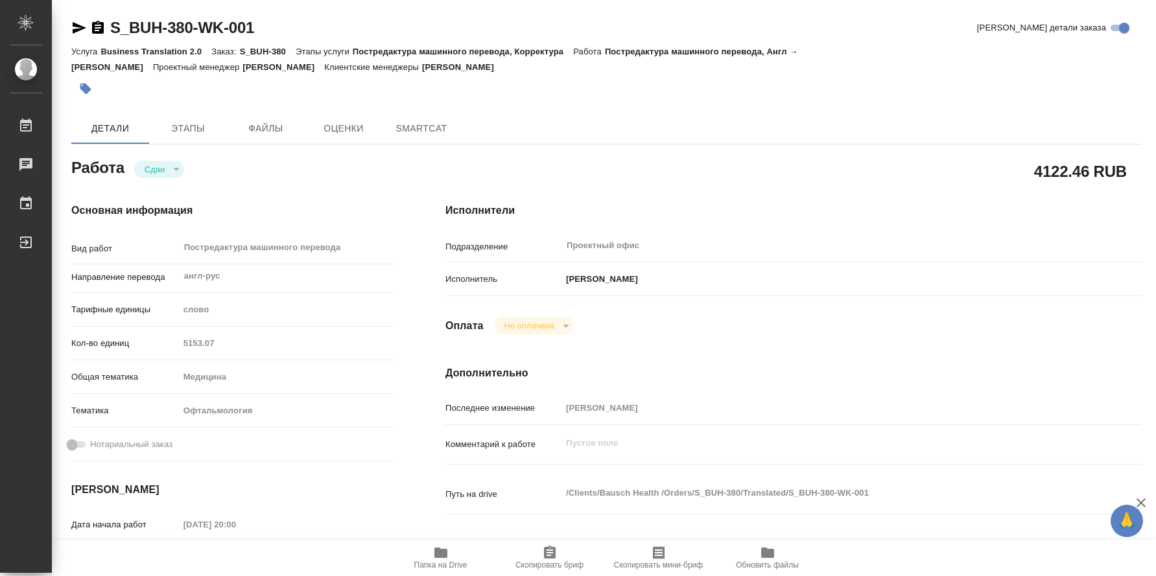
type textarea "x"
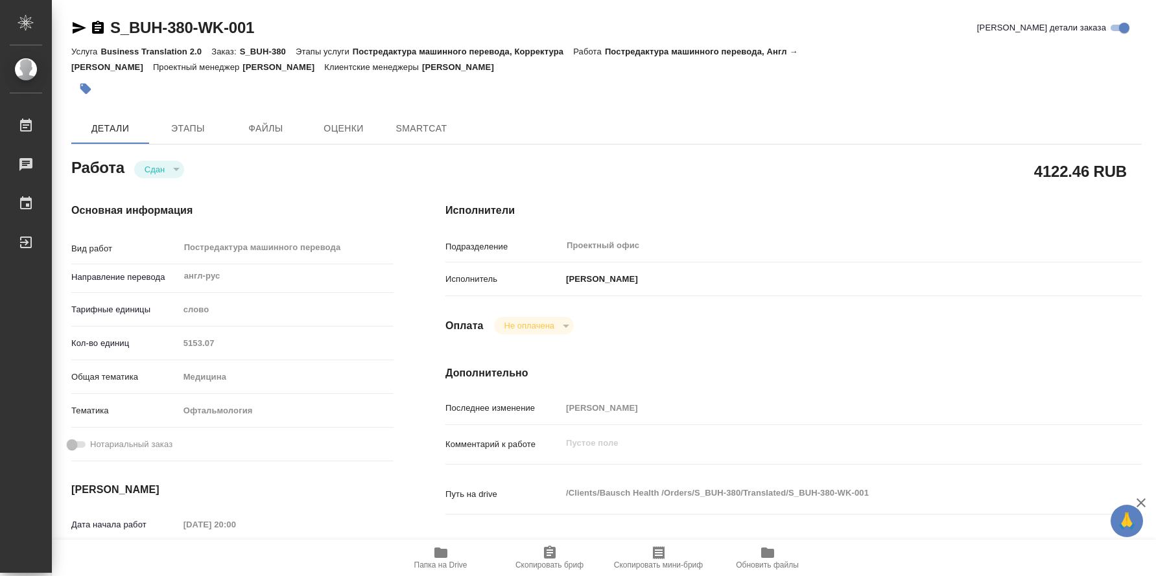
type textarea "x"
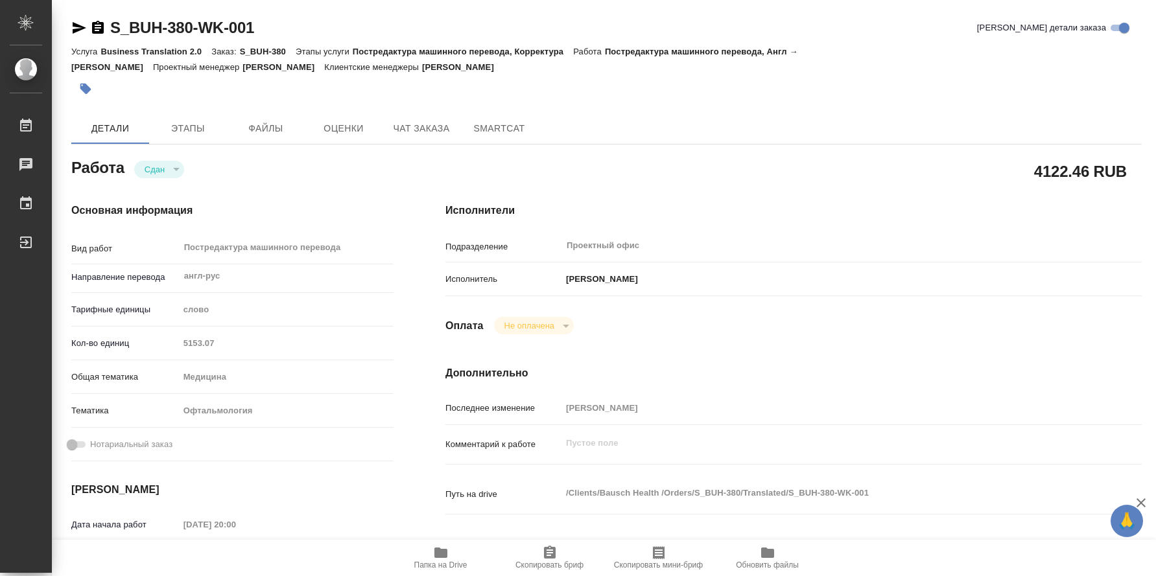
type textarea "x"
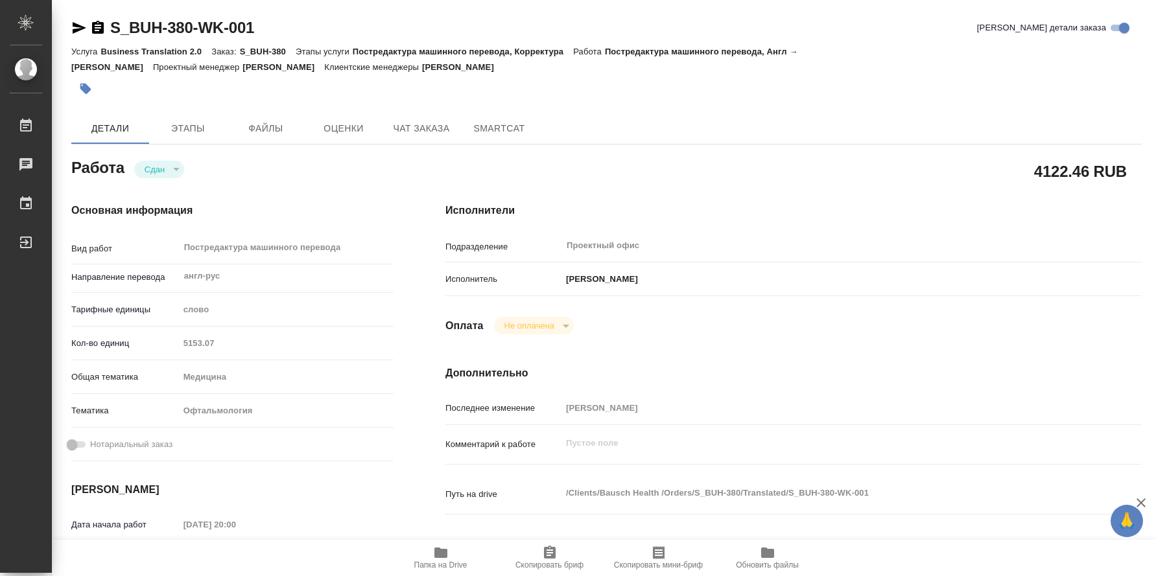
type textarea "x"
